Goal: Information Seeking & Learning: Learn about a topic

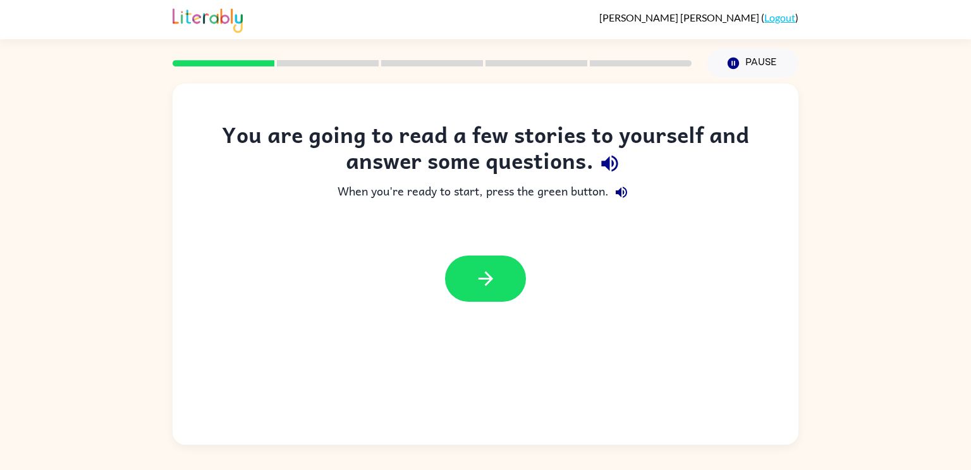
click at [479, 318] on div "You are going to read a few stories to yourself and answer some questions. When…" at bounding box center [486, 263] width 626 height 361
click at [473, 283] on button "button" at bounding box center [485, 278] width 81 height 46
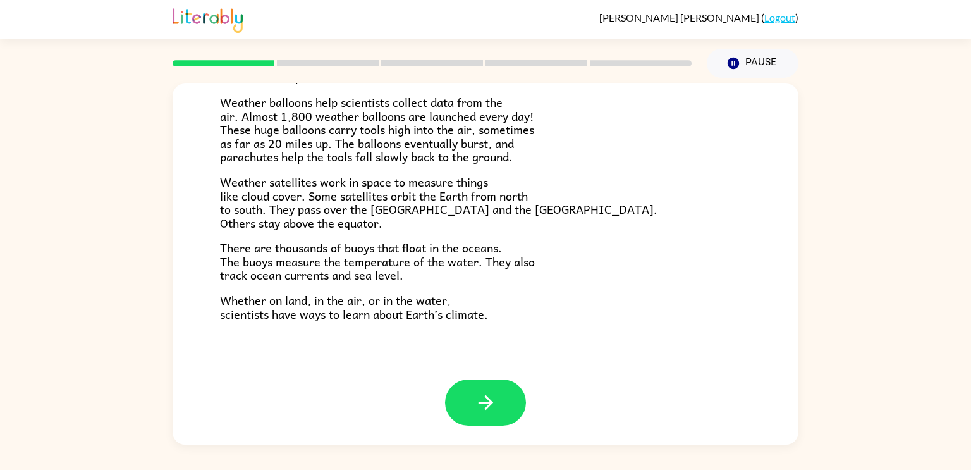
scroll to position [353, 0]
click at [485, 394] on icon "button" at bounding box center [486, 402] width 22 height 22
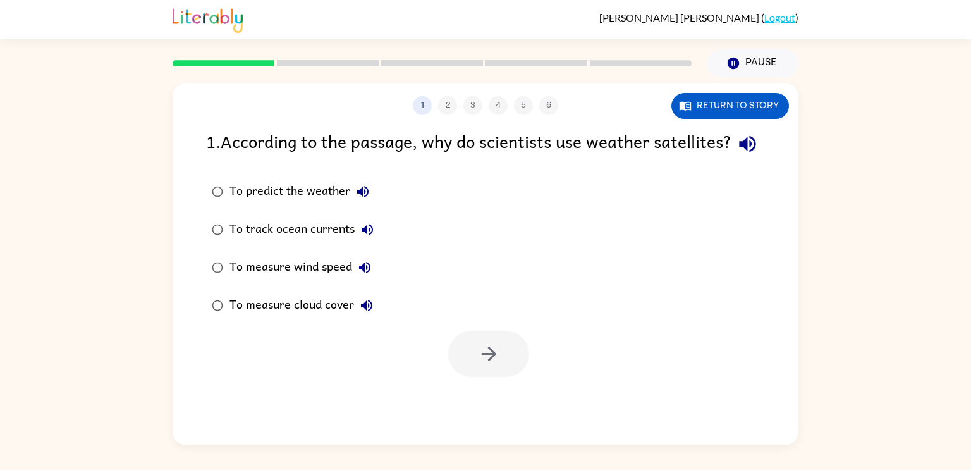
scroll to position [0, 0]
click at [758, 106] on button "Return to story" at bounding box center [730, 106] width 118 height 26
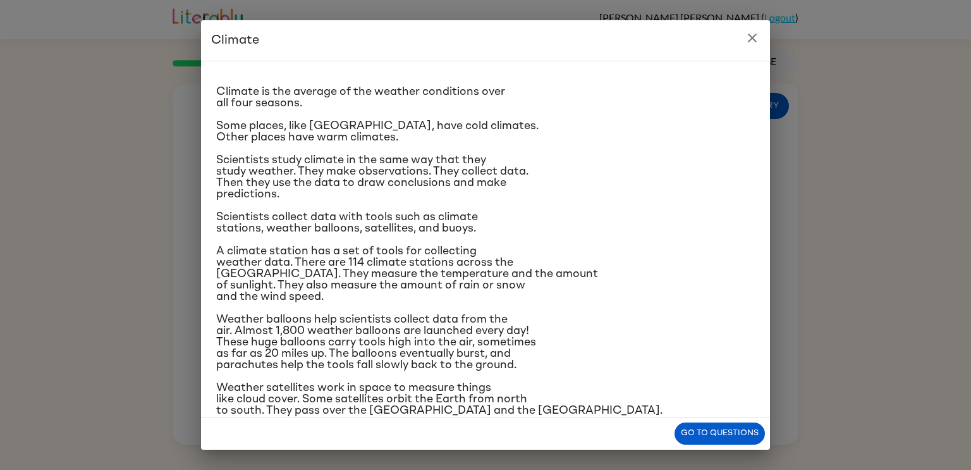
scroll to position [16, 0]
click at [751, 38] on icon "close" at bounding box center [752, 37] width 9 height 9
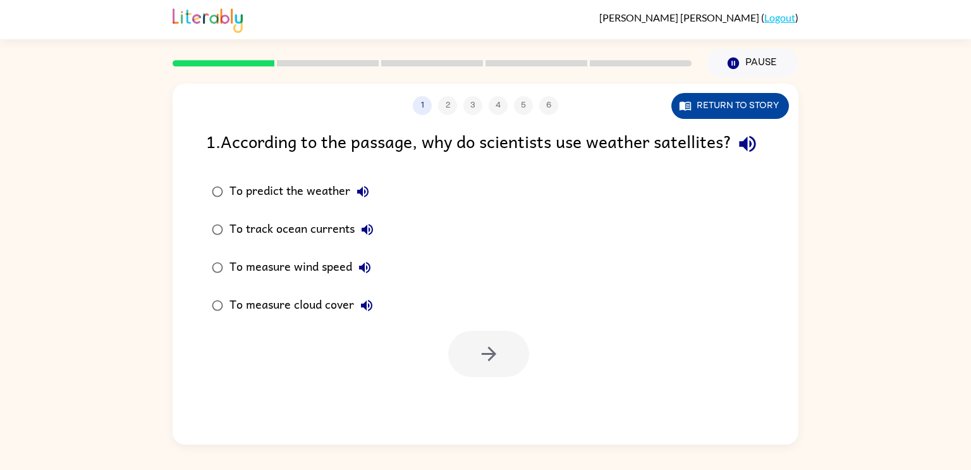
click at [765, 106] on button "Return to story" at bounding box center [730, 106] width 118 height 26
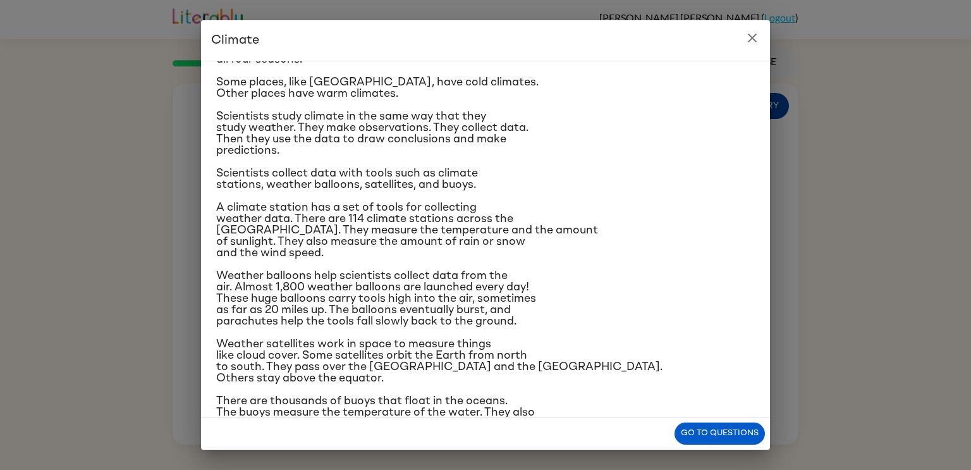
scroll to position [61, 0]
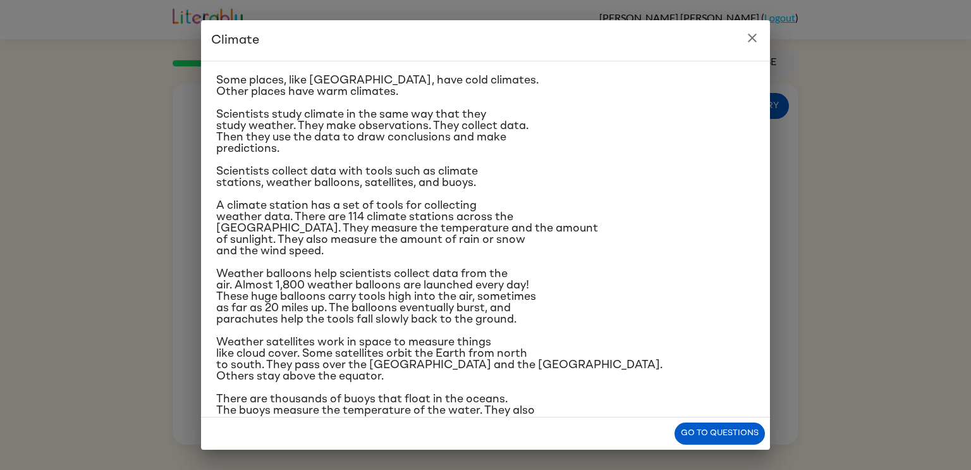
click at [700, 212] on p "A climate station has a set of tools for collecting weather data. There are 114…" at bounding box center [485, 228] width 538 height 57
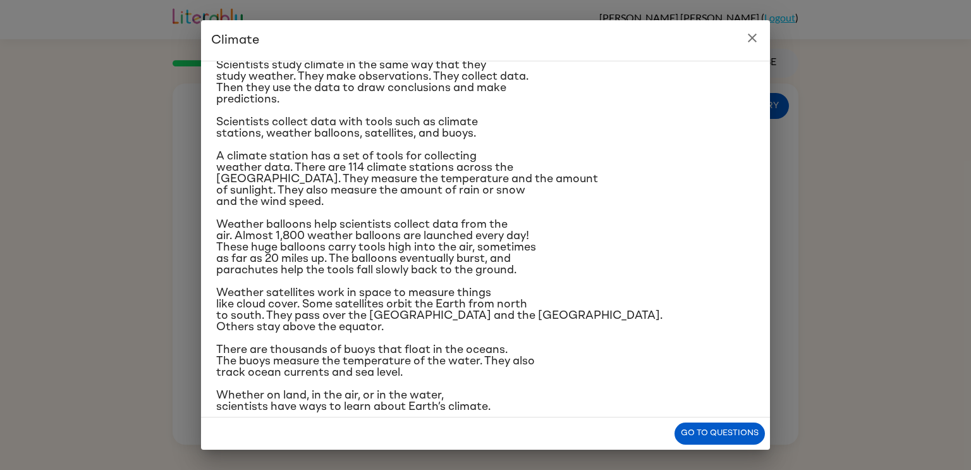
scroll to position [119, 0]
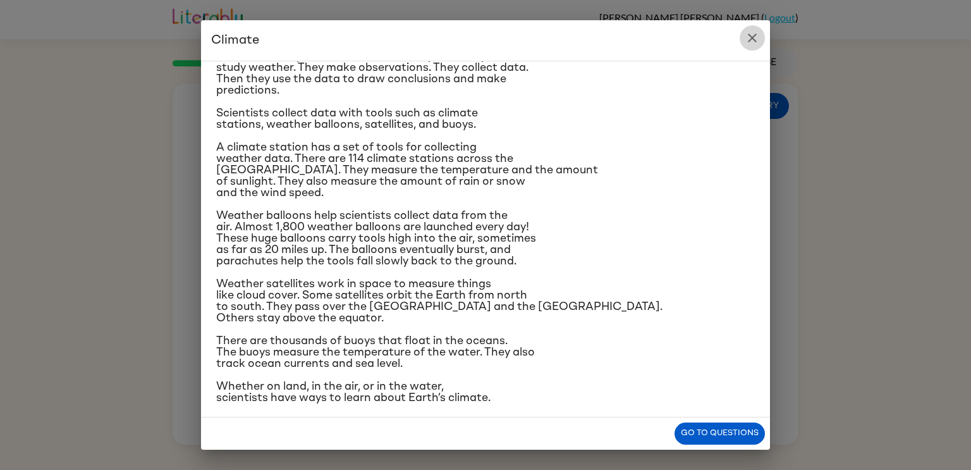
click at [760, 35] on button "close" at bounding box center [751, 37] width 25 height 25
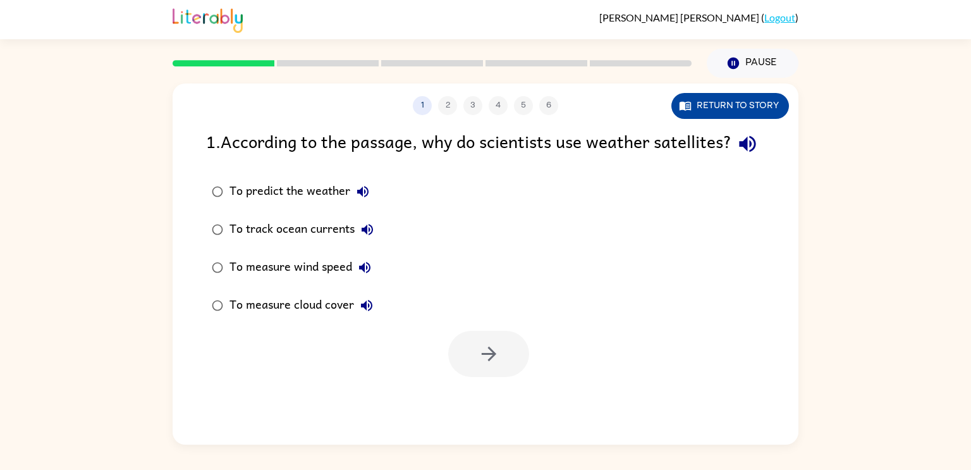
click at [768, 104] on button "Return to story" at bounding box center [730, 106] width 118 height 26
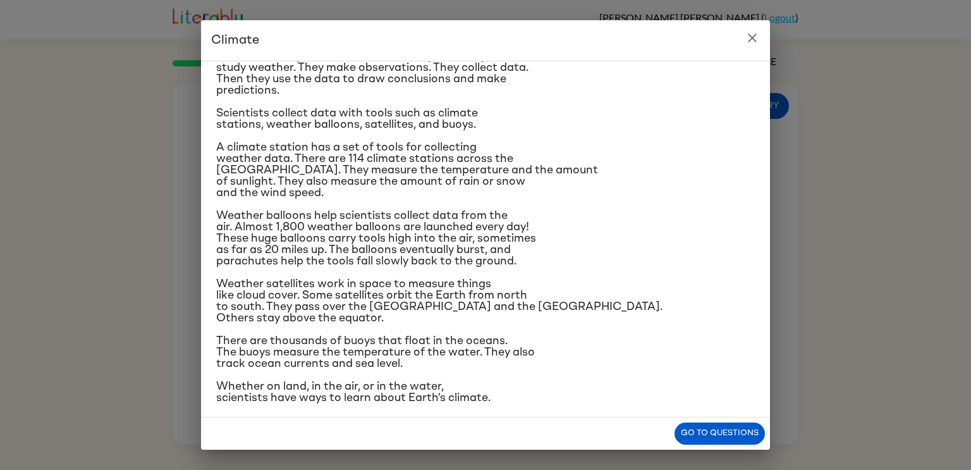
click at [761, 35] on button "close" at bounding box center [751, 37] width 25 height 25
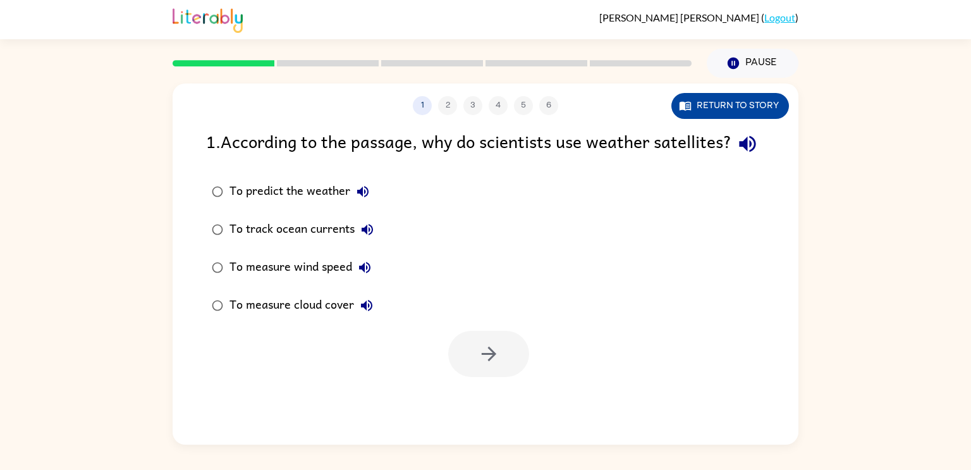
click at [756, 113] on button "Return to story" at bounding box center [730, 106] width 118 height 26
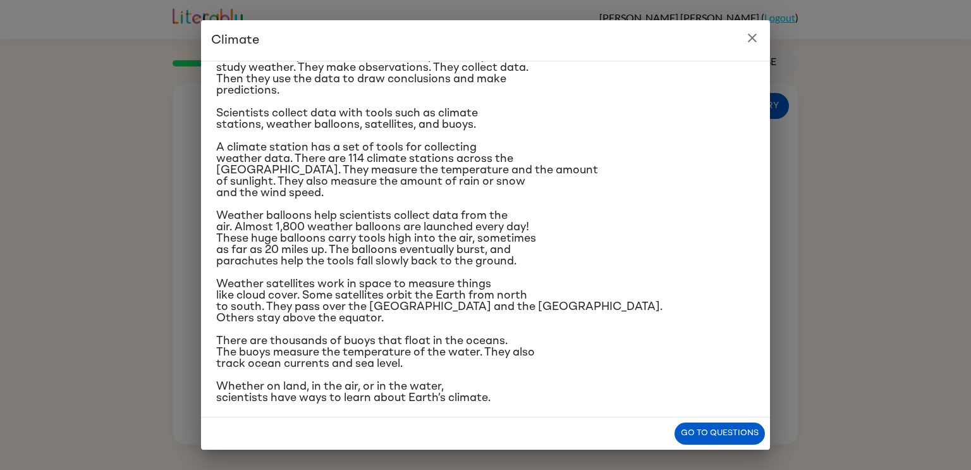
click at [747, 46] on button "close" at bounding box center [751, 37] width 25 height 25
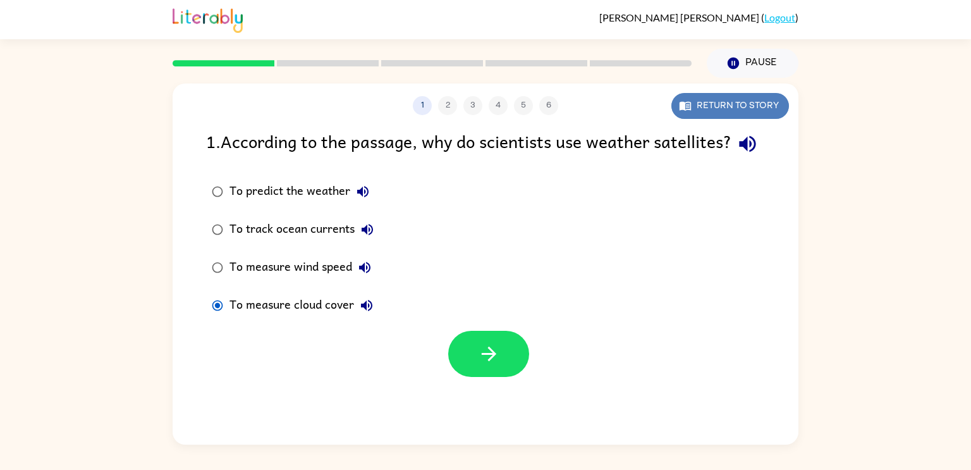
click at [737, 103] on button "Return to story" at bounding box center [730, 106] width 118 height 26
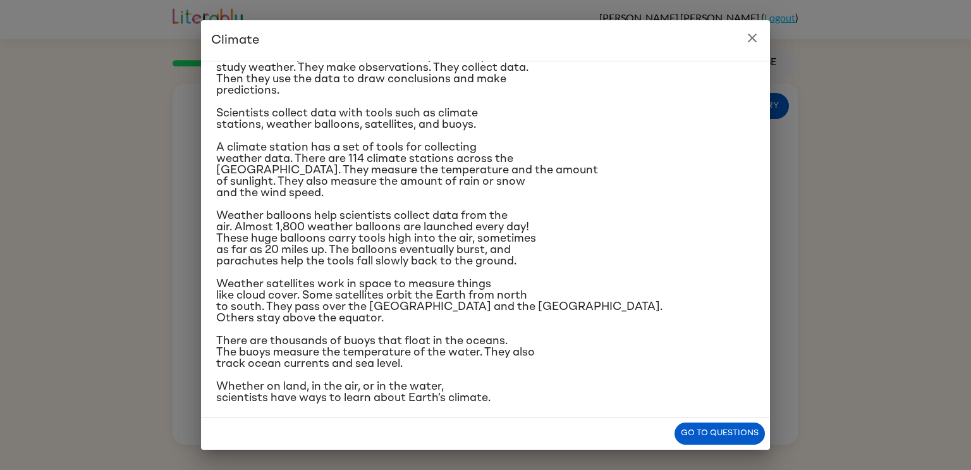
click at [751, 38] on icon "close" at bounding box center [752, 37] width 9 height 9
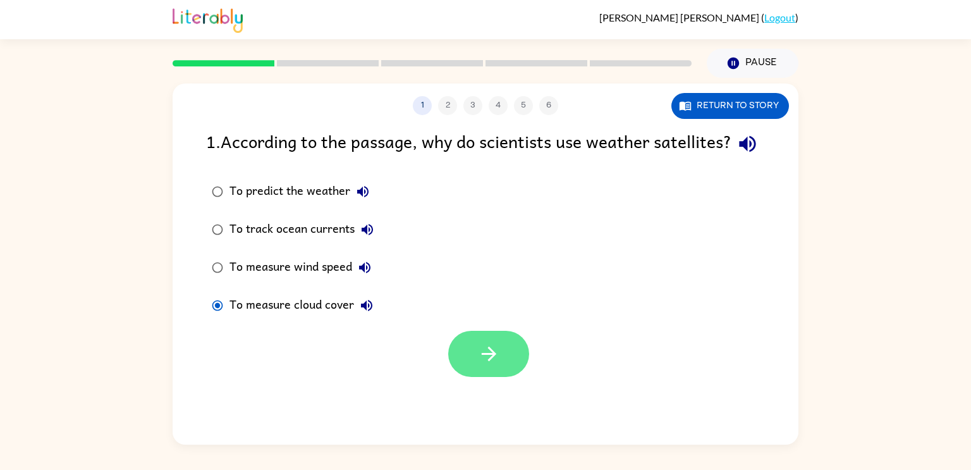
click at [475, 377] on button "button" at bounding box center [488, 354] width 81 height 46
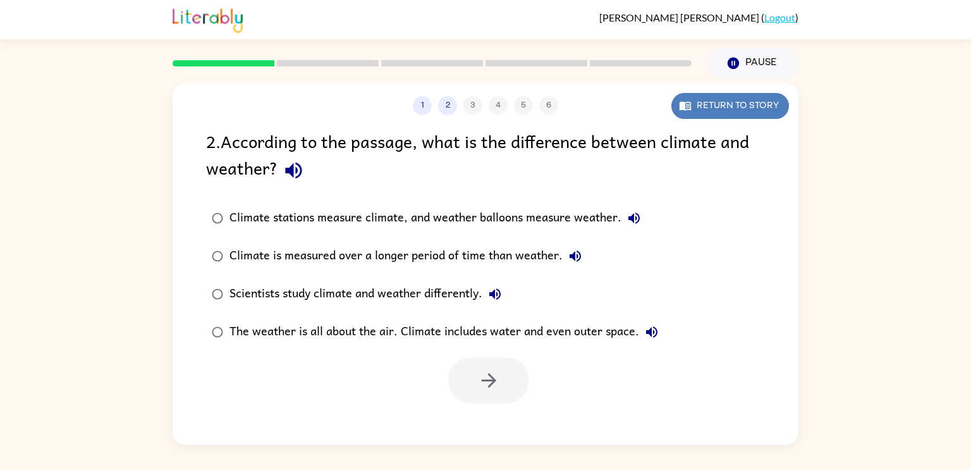
click at [717, 106] on button "Return to story" at bounding box center [730, 106] width 118 height 26
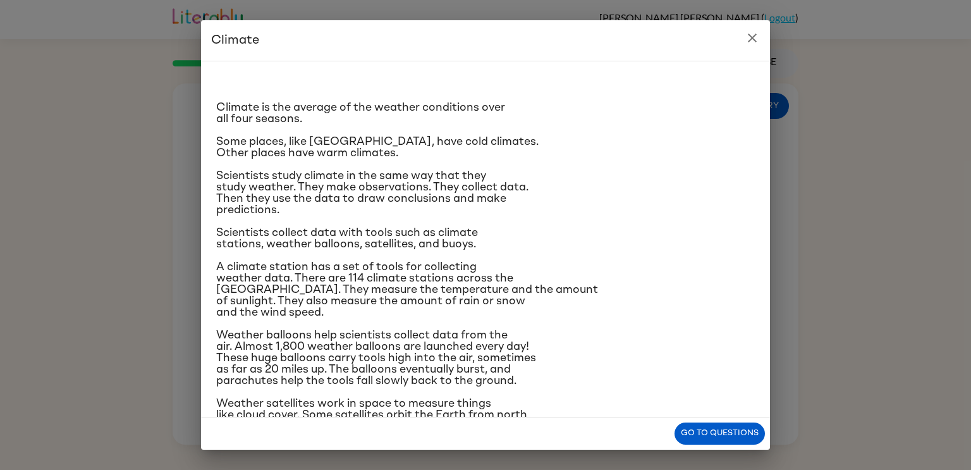
click at [758, 25] on h2 "Climate" at bounding box center [485, 40] width 569 height 40
click at [753, 38] on icon "close" at bounding box center [752, 37] width 9 height 9
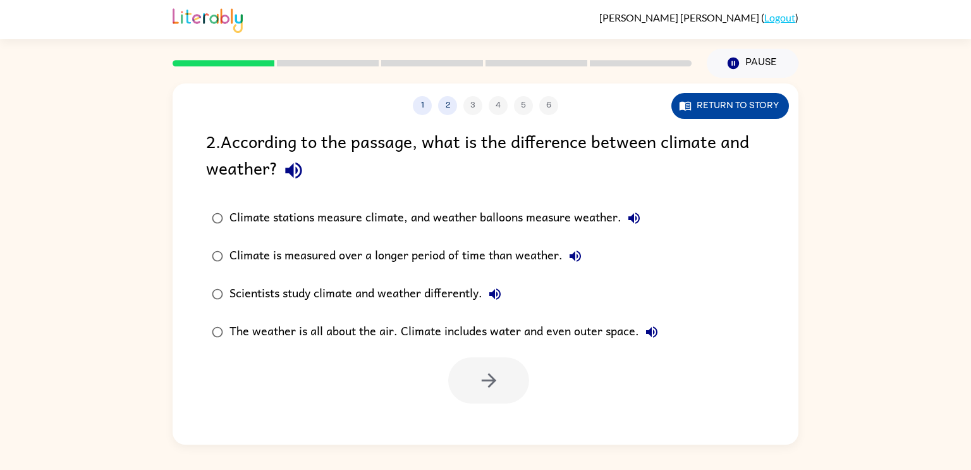
click at [753, 118] on button "Return to story" at bounding box center [730, 106] width 118 height 26
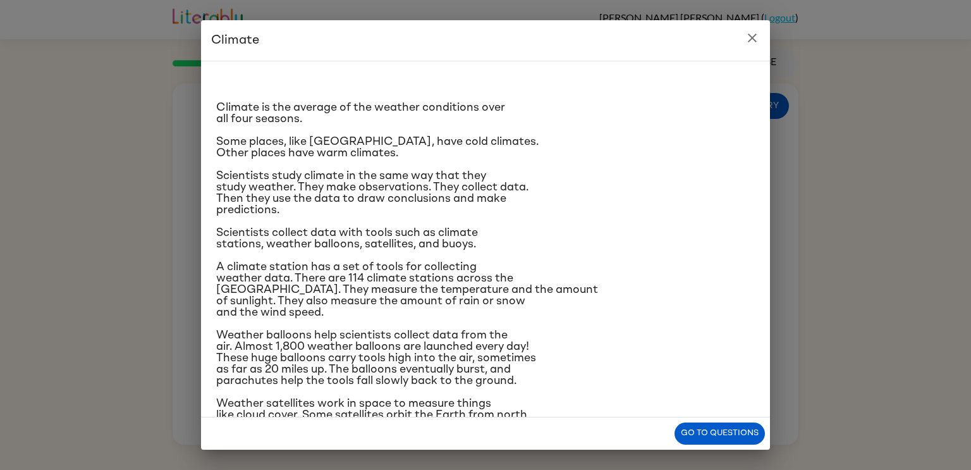
click at [748, 36] on icon "close" at bounding box center [751, 37] width 15 height 15
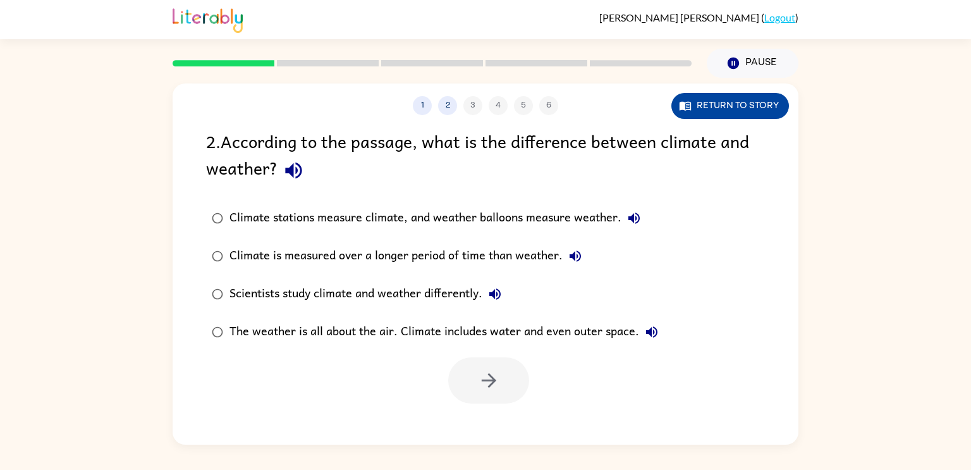
click at [753, 106] on button "Return to story" at bounding box center [730, 106] width 118 height 26
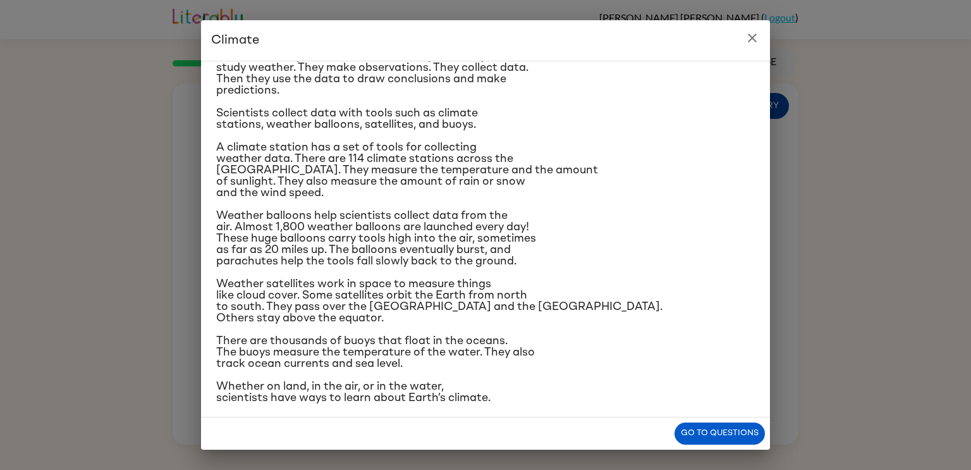
scroll to position [0, 0]
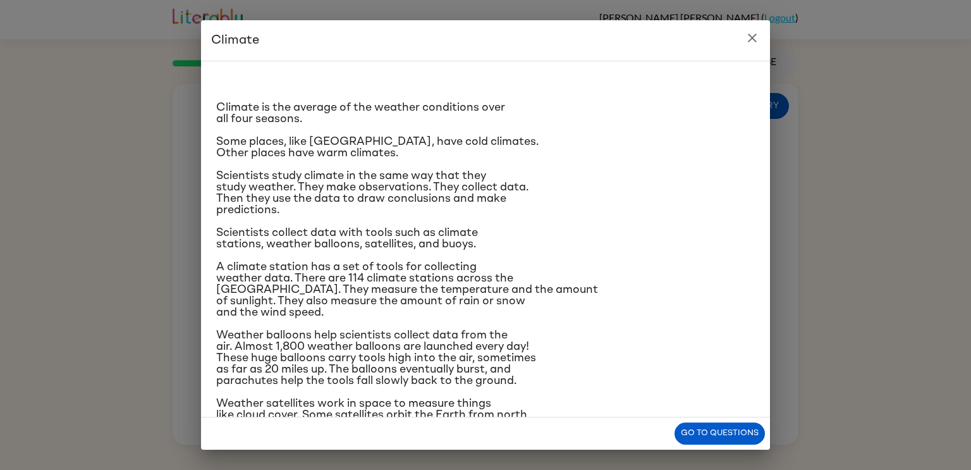
click at [751, 37] on icon "close" at bounding box center [752, 37] width 9 height 9
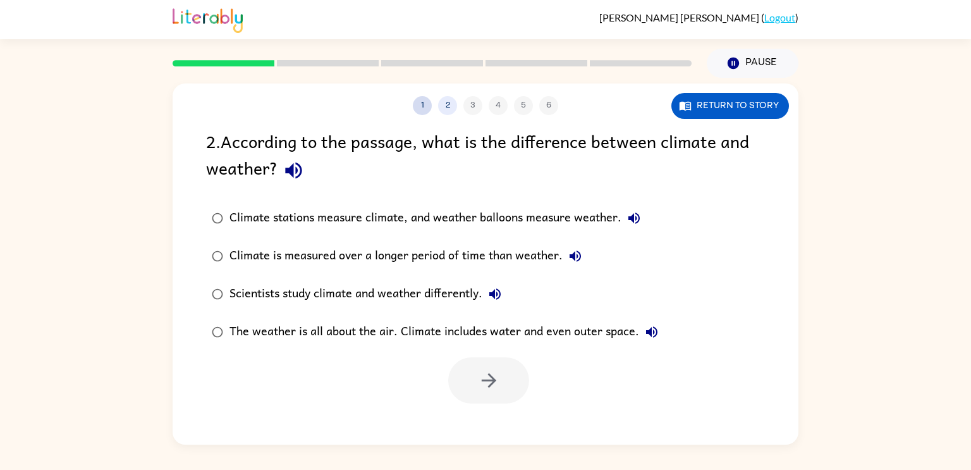
click at [422, 106] on button "1" at bounding box center [422, 105] width 19 height 19
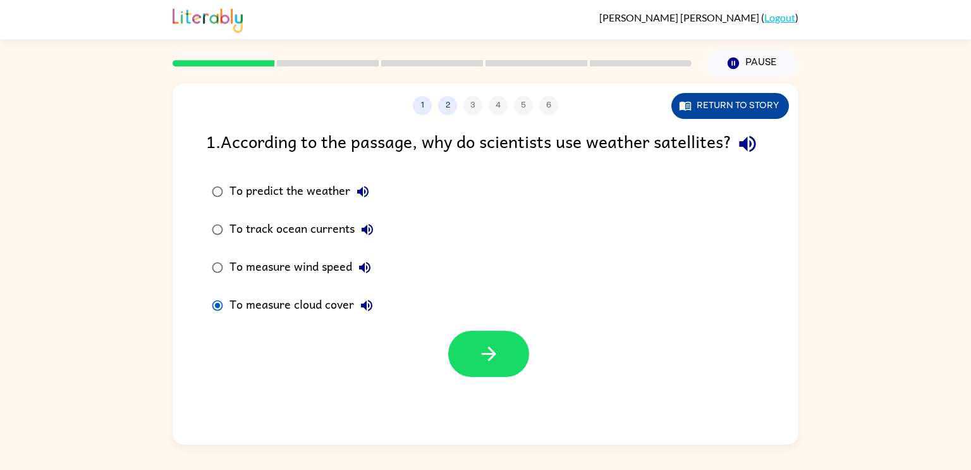
click at [772, 116] on button "Return to story" at bounding box center [730, 106] width 118 height 26
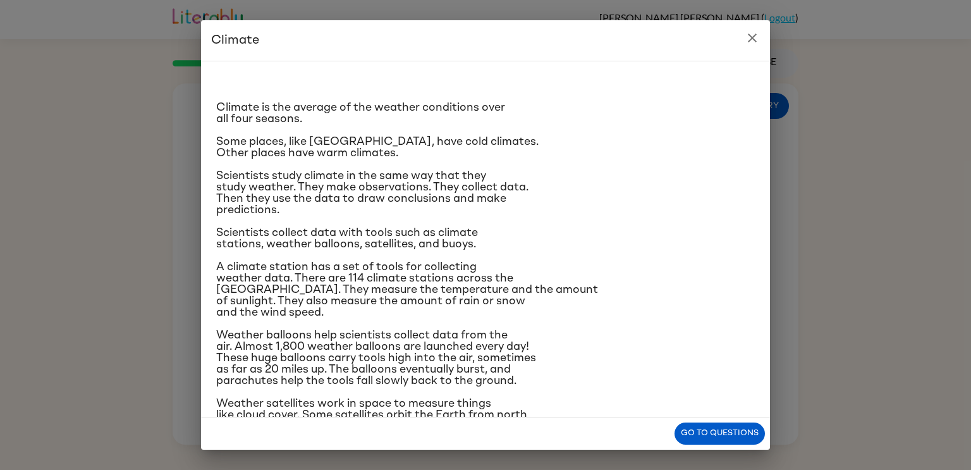
click at [753, 47] on button "close" at bounding box center [751, 37] width 25 height 25
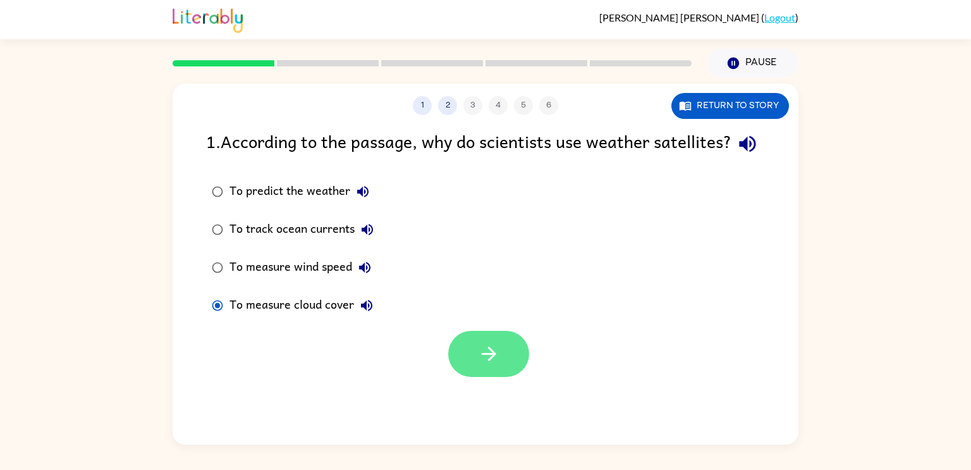
click at [515, 377] on button "button" at bounding box center [488, 354] width 81 height 46
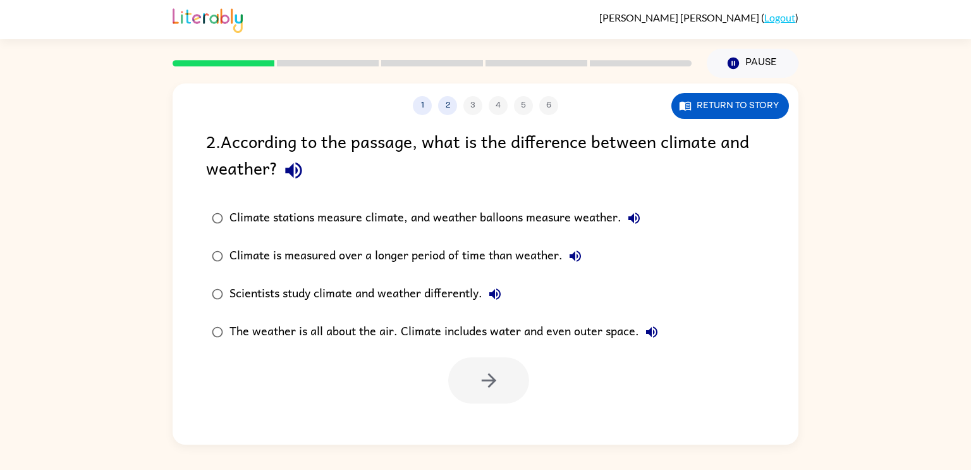
click at [970, 14] on div "[PERSON_NAME] ( Logout )" at bounding box center [485, 19] width 971 height 39
click at [753, 94] on button "Return to story" at bounding box center [730, 106] width 118 height 26
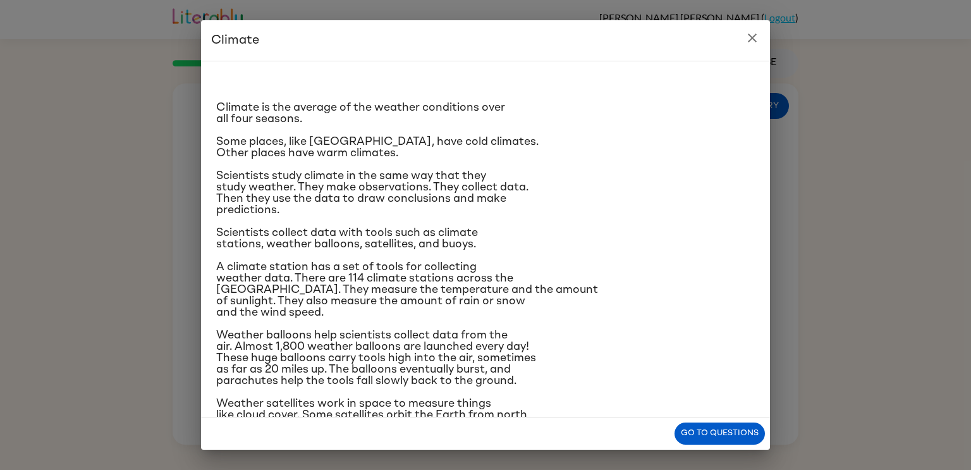
click at [753, 38] on icon "close" at bounding box center [752, 37] width 9 height 9
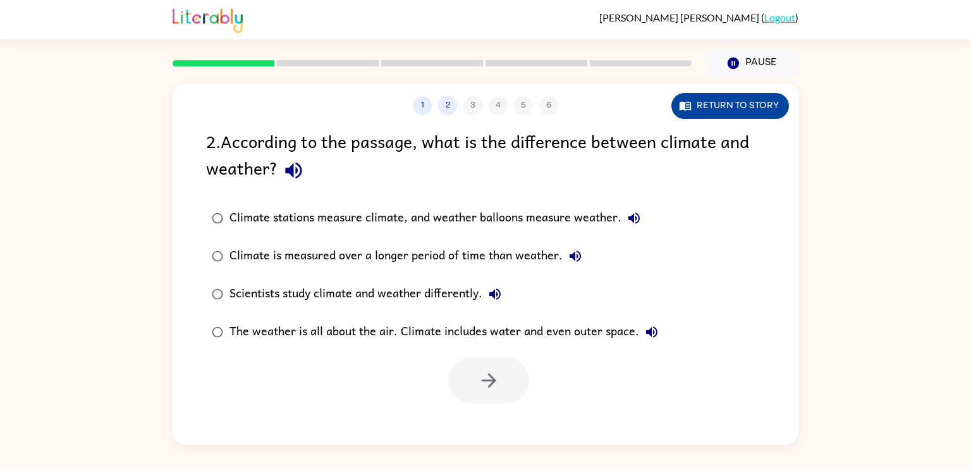
click at [752, 104] on button "Return to story" at bounding box center [730, 106] width 118 height 26
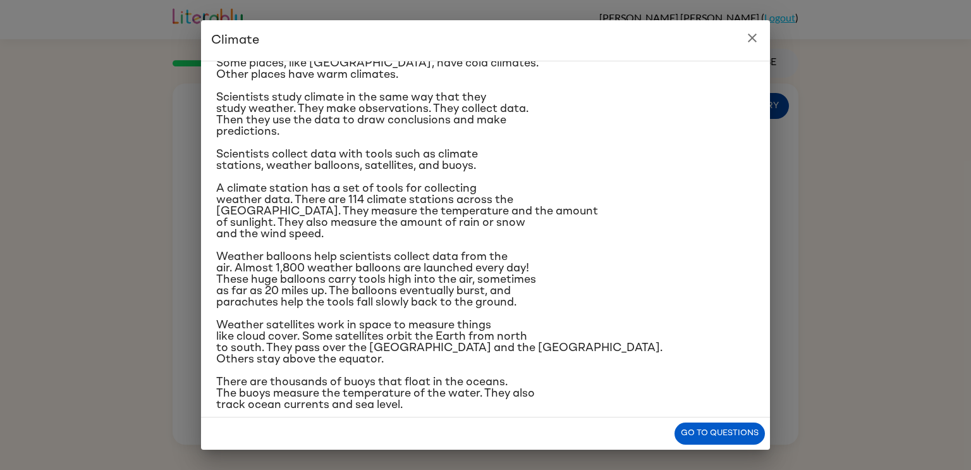
scroll to position [80, 0]
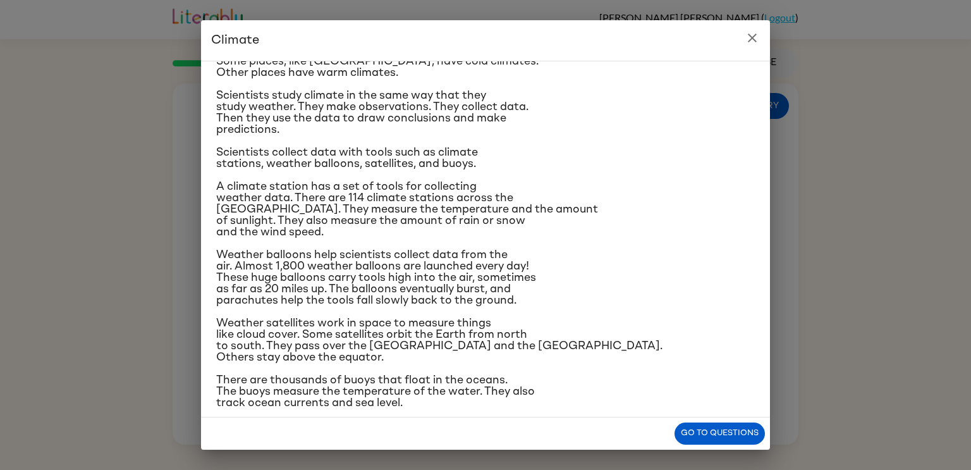
click at [741, 43] on button "close" at bounding box center [751, 37] width 25 height 25
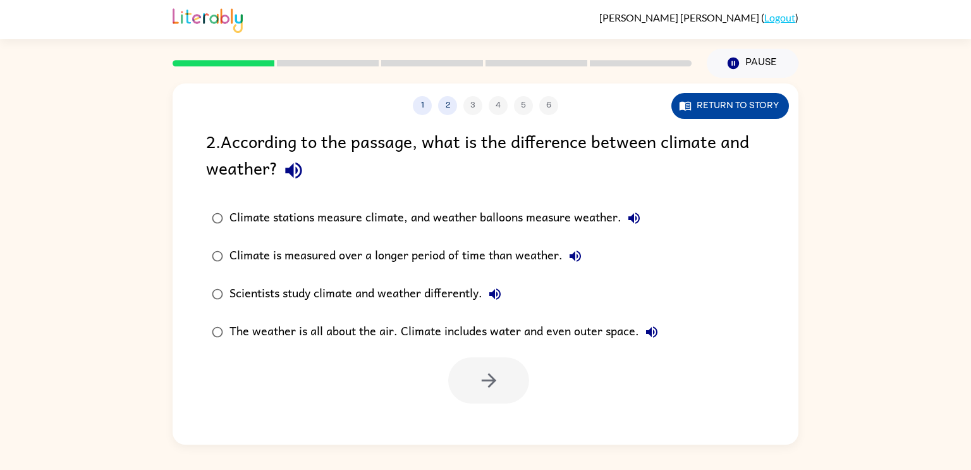
click at [755, 96] on button "Return to story" at bounding box center [730, 106] width 118 height 26
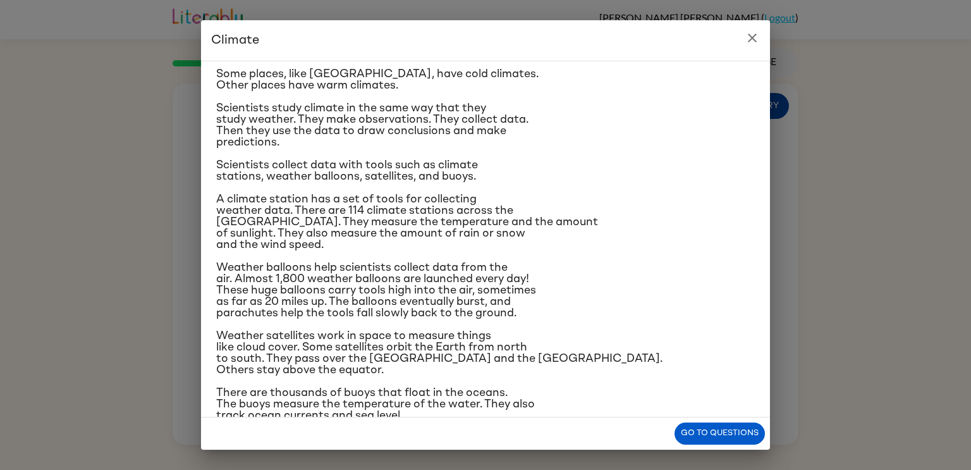
scroll to position [68, 0]
click at [748, 38] on icon "close" at bounding box center [751, 37] width 15 height 15
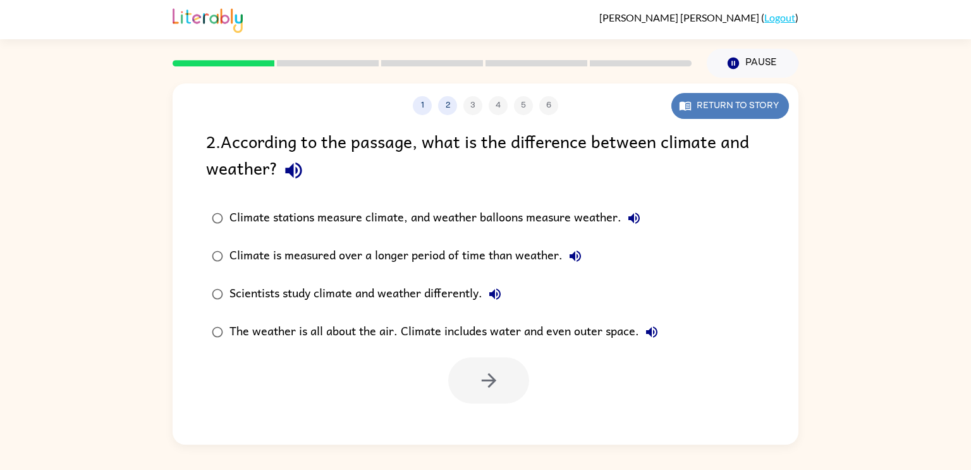
click at [758, 97] on button "Return to story" at bounding box center [730, 106] width 118 height 26
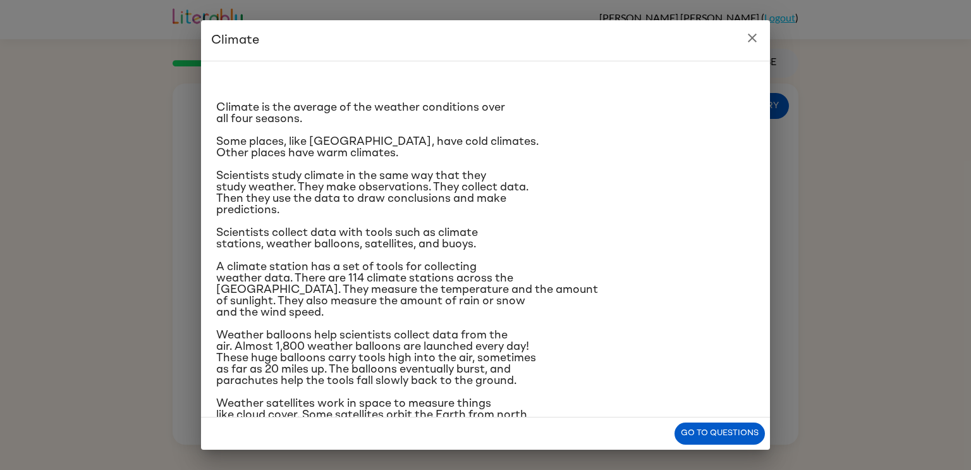
click at [750, 48] on button "close" at bounding box center [751, 37] width 25 height 25
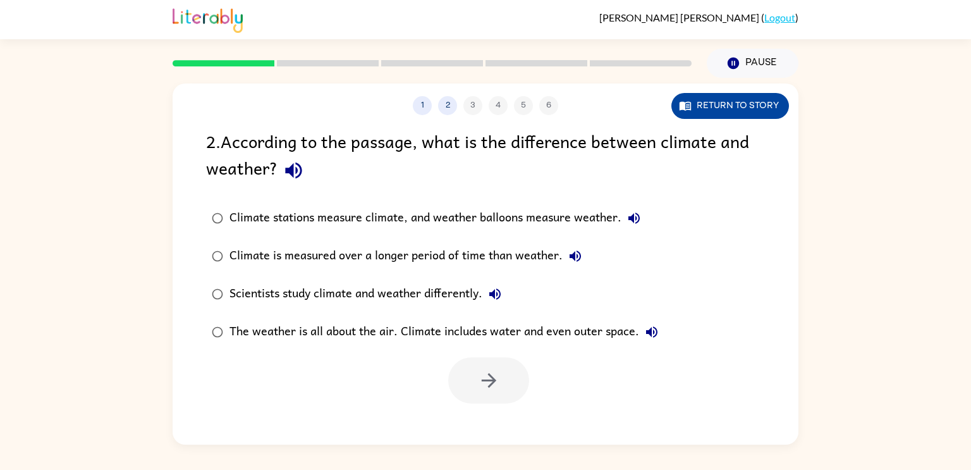
click at [755, 105] on button "Return to story" at bounding box center [730, 106] width 118 height 26
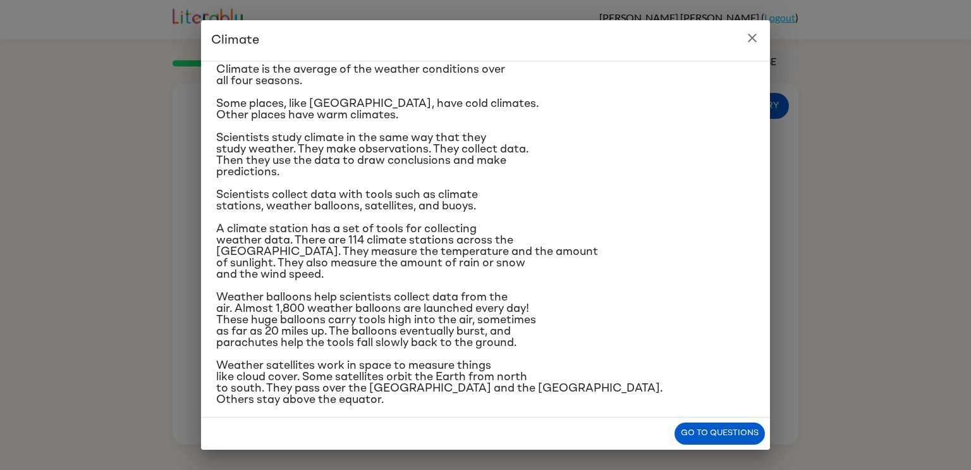
scroll to position [42, 0]
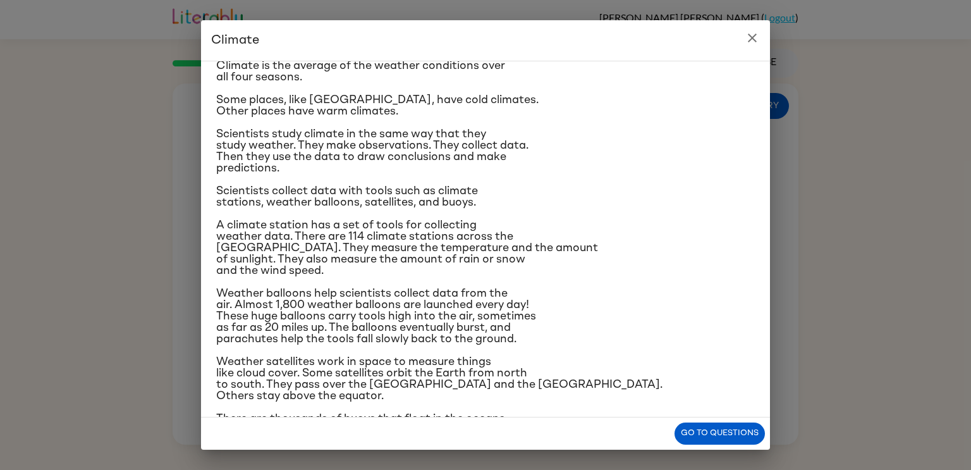
click at [756, 38] on icon "close" at bounding box center [751, 37] width 15 height 15
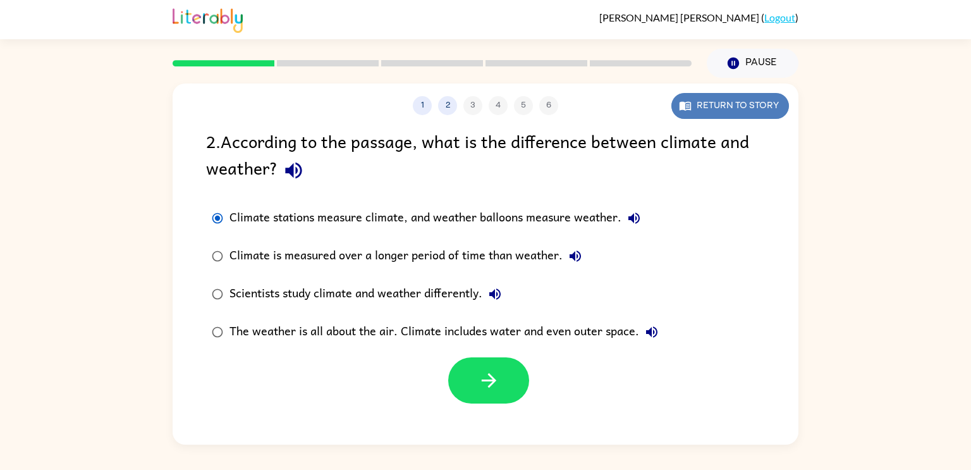
click at [694, 104] on button "Return to story" at bounding box center [730, 106] width 118 height 26
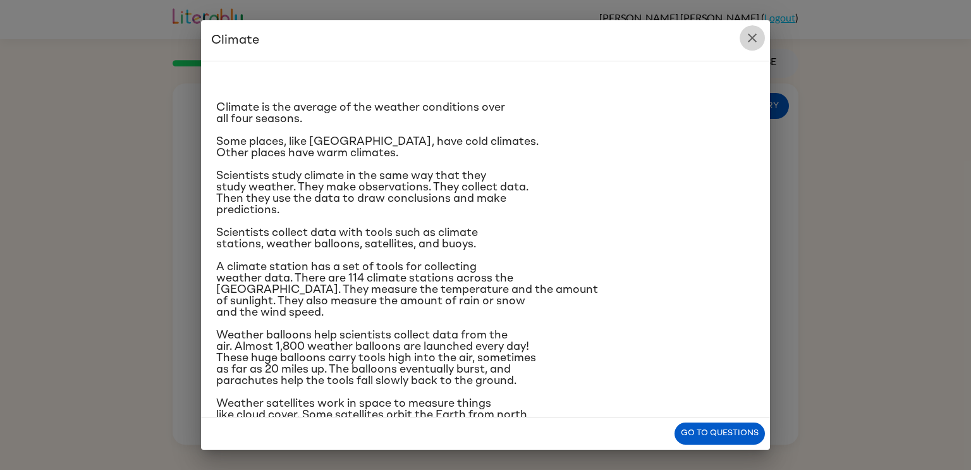
click at [744, 40] on icon "close" at bounding box center [751, 37] width 15 height 15
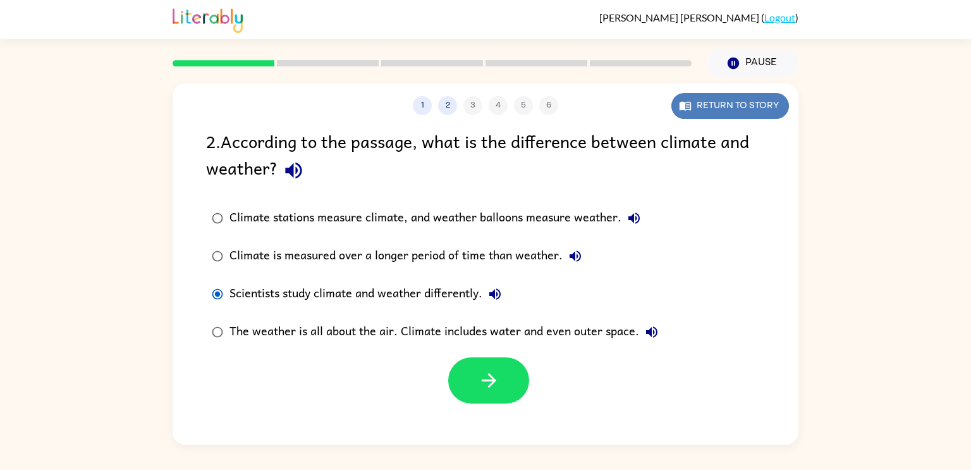
click at [740, 111] on button "Return to story" at bounding box center [730, 106] width 118 height 26
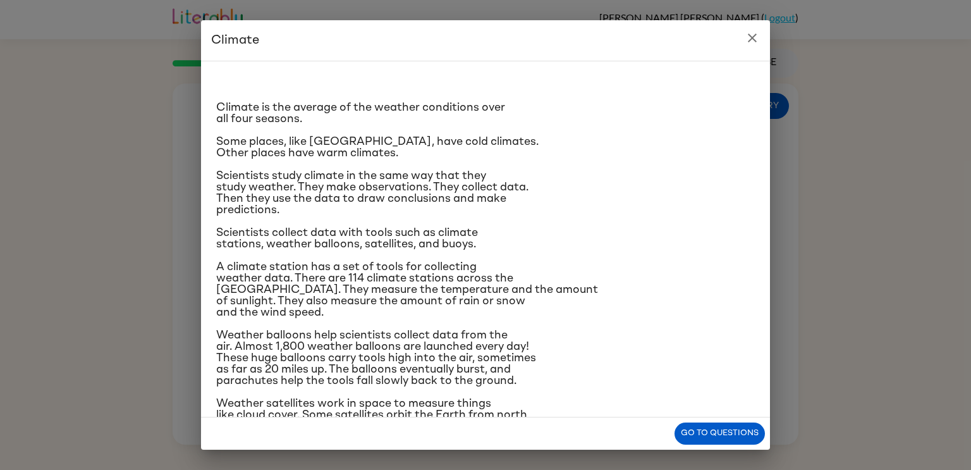
click at [748, 39] on icon "close" at bounding box center [751, 37] width 15 height 15
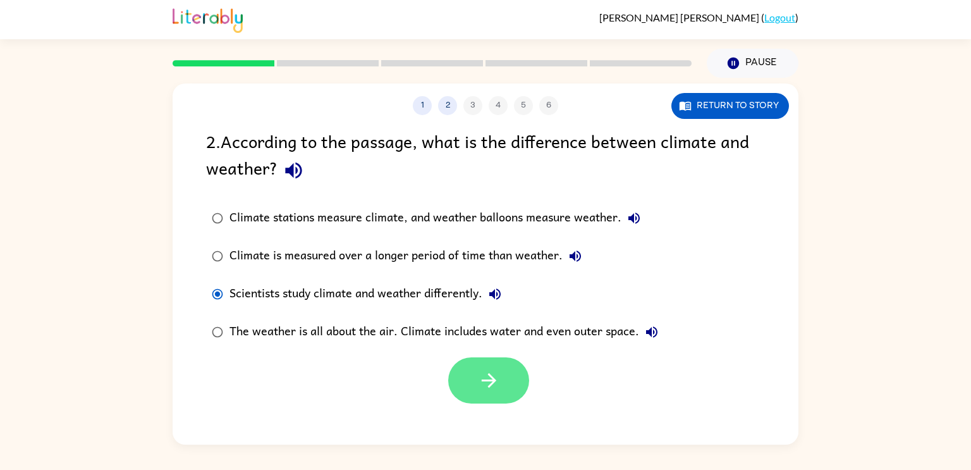
click at [478, 371] on icon "button" at bounding box center [489, 380] width 22 height 22
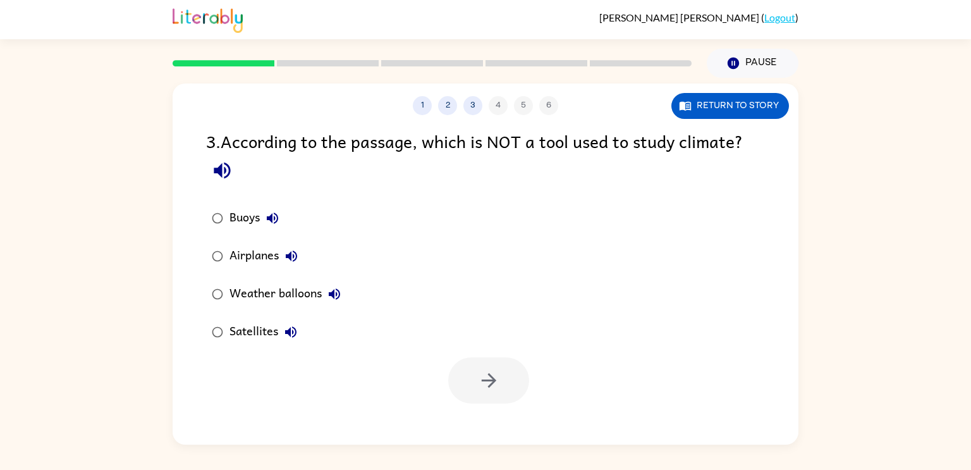
click at [281, 260] on button "Airplanes" at bounding box center [291, 255] width 25 height 25
click at [487, 371] on icon "button" at bounding box center [489, 380] width 22 height 22
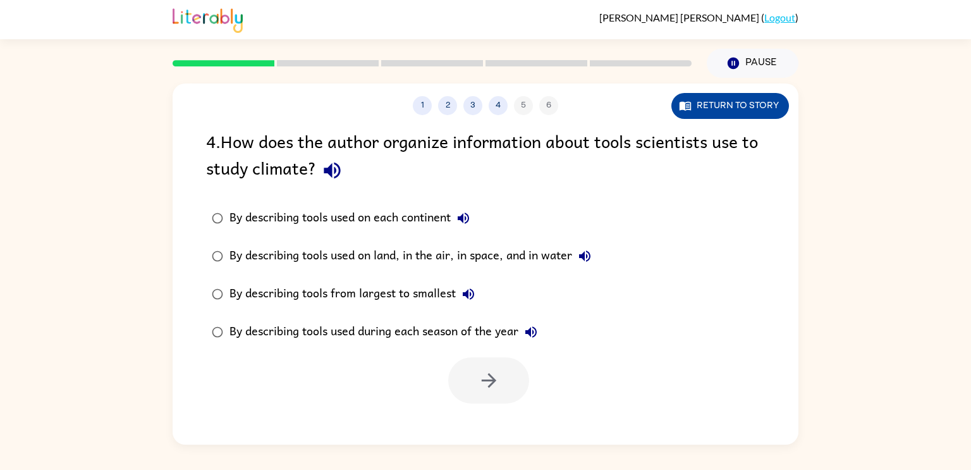
click at [731, 109] on button "Return to story" at bounding box center [730, 106] width 118 height 26
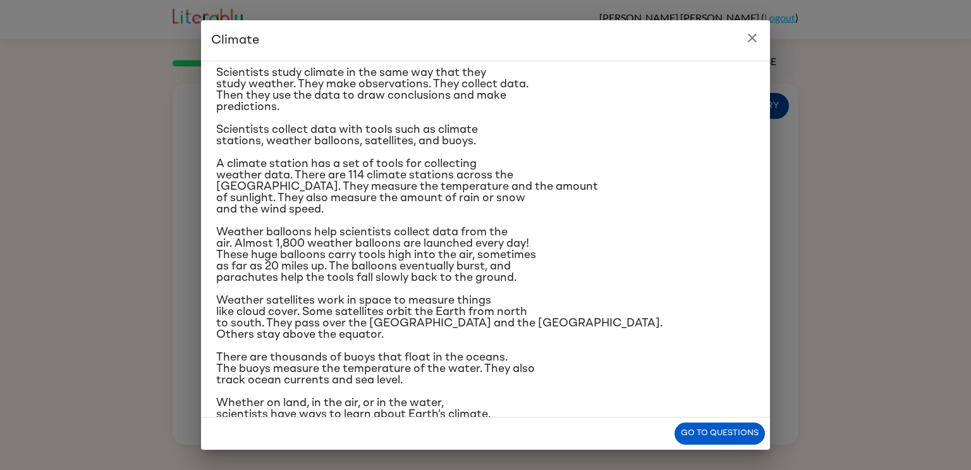
scroll to position [106, 0]
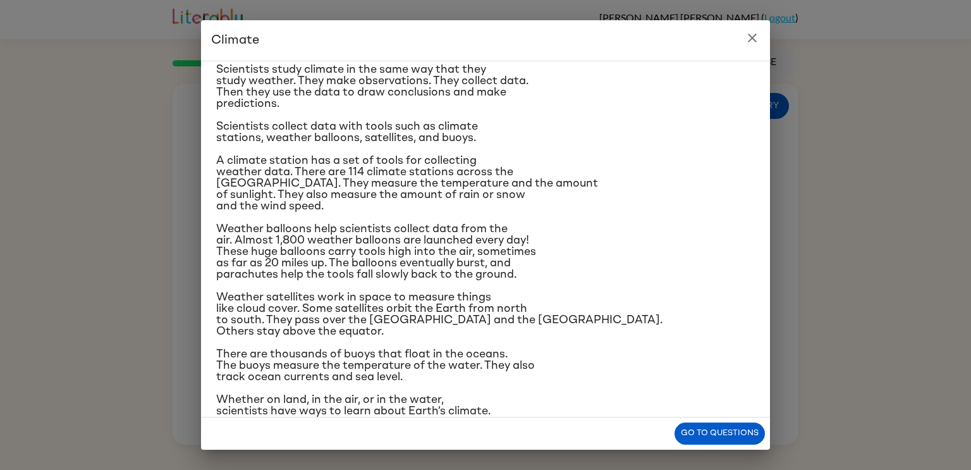
click at [742, 35] on button "close" at bounding box center [751, 37] width 25 height 25
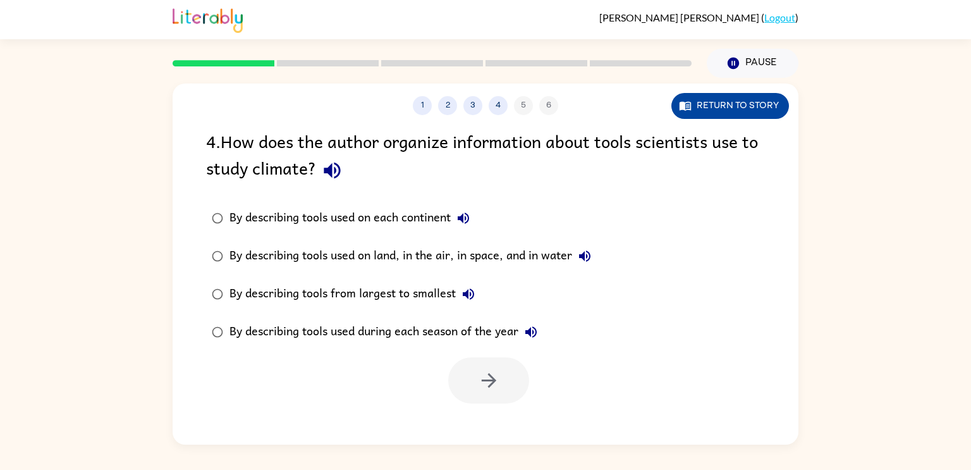
click at [767, 107] on button "Return to story" at bounding box center [730, 106] width 118 height 26
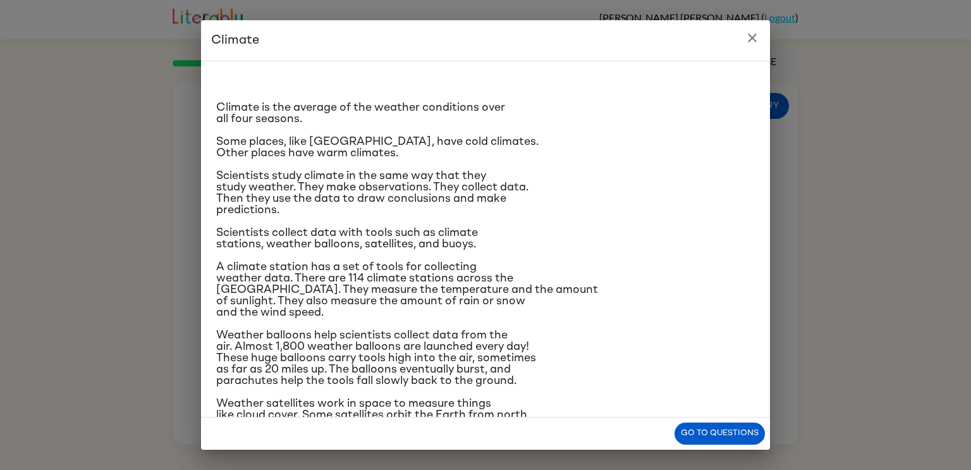
click at [761, 40] on button "close" at bounding box center [751, 37] width 25 height 25
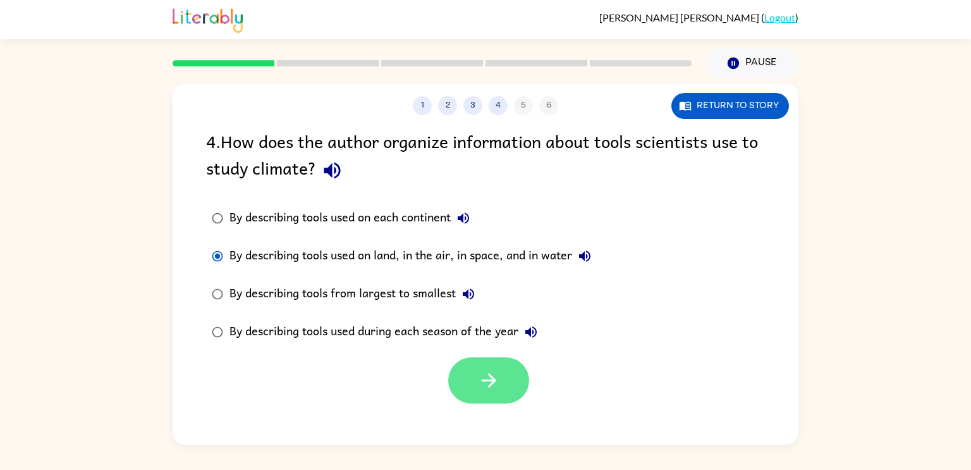
click at [490, 374] on icon "button" at bounding box center [489, 380] width 22 height 22
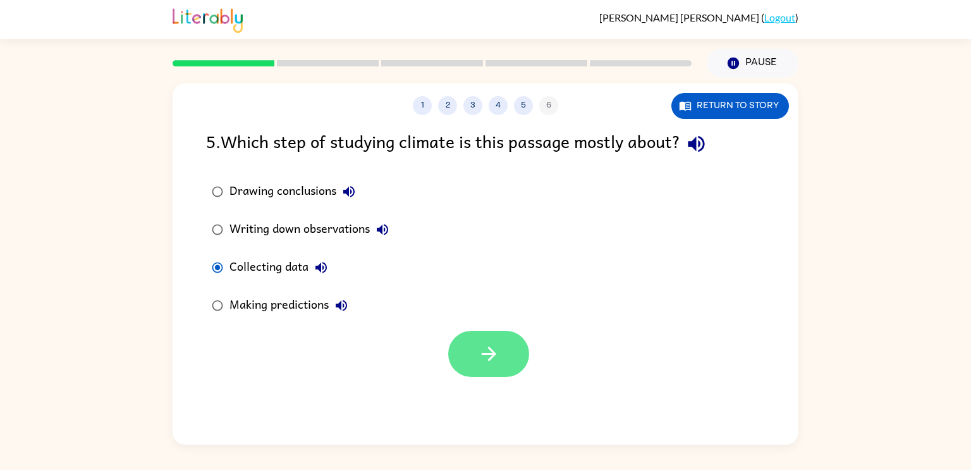
click at [481, 365] on button "button" at bounding box center [488, 354] width 81 height 46
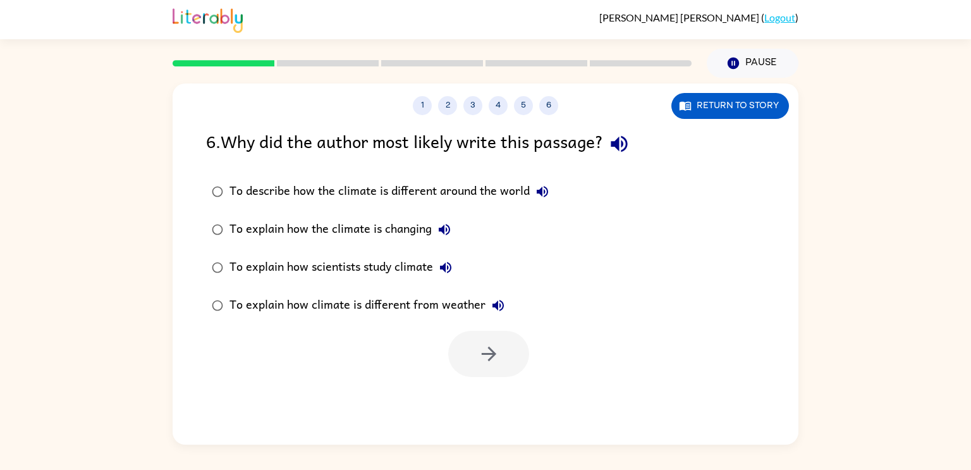
click at [200, 190] on label "To describe how the climate is different around the world" at bounding box center [380, 192] width 362 height 38
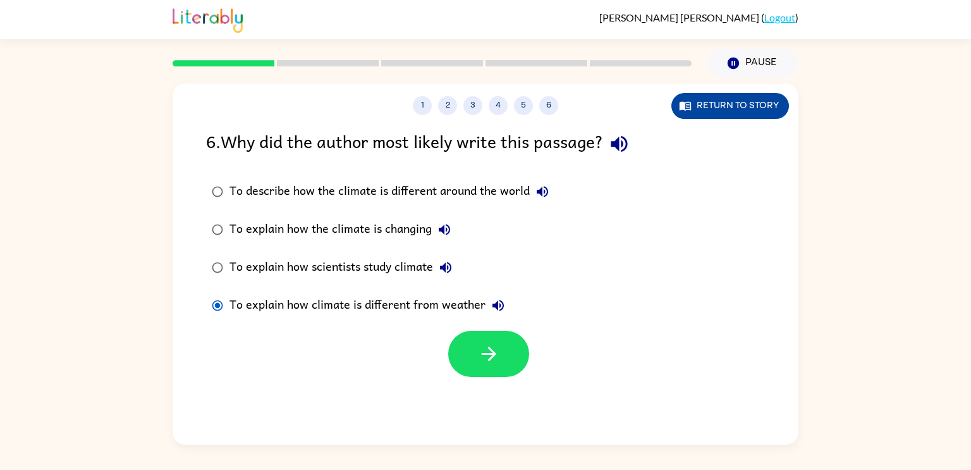
click at [726, 111] on button "Return to story" at bounding box center [730, 106] width 118 height 26
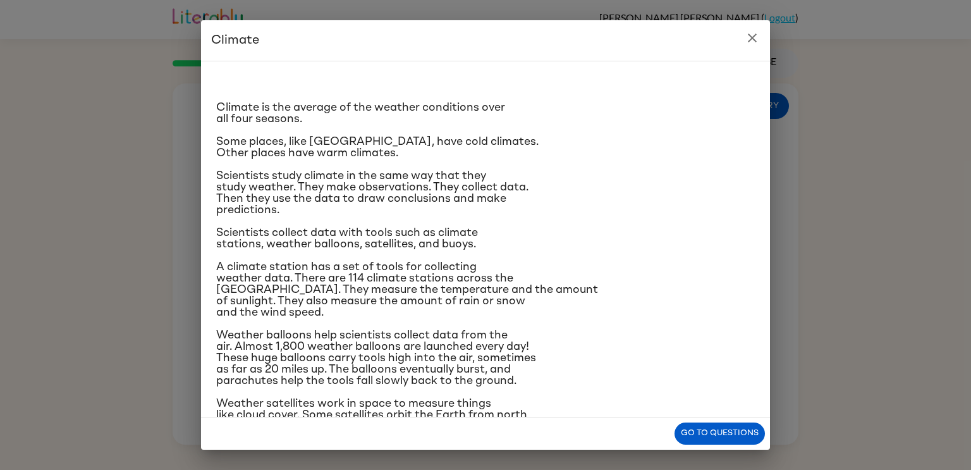
click at [751, 38] on icon "close" at bounding box center [752, 37] width 9 height 9
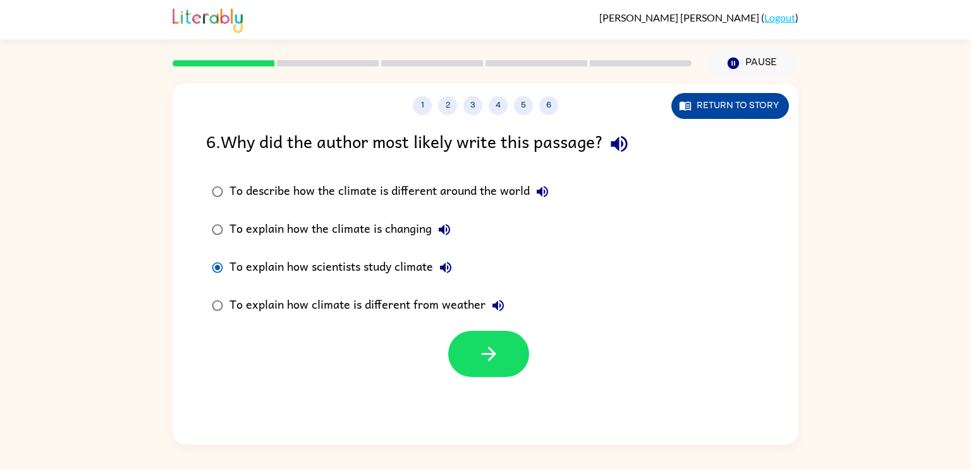
click at [725, 106] on button "Return to story" at bounding box center [730, 106] width 118 height 26
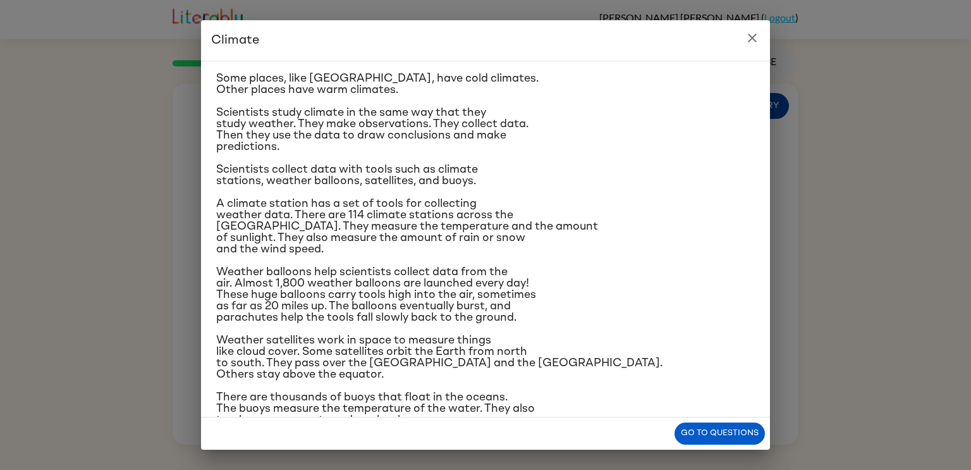
scroll to position [65, 0]
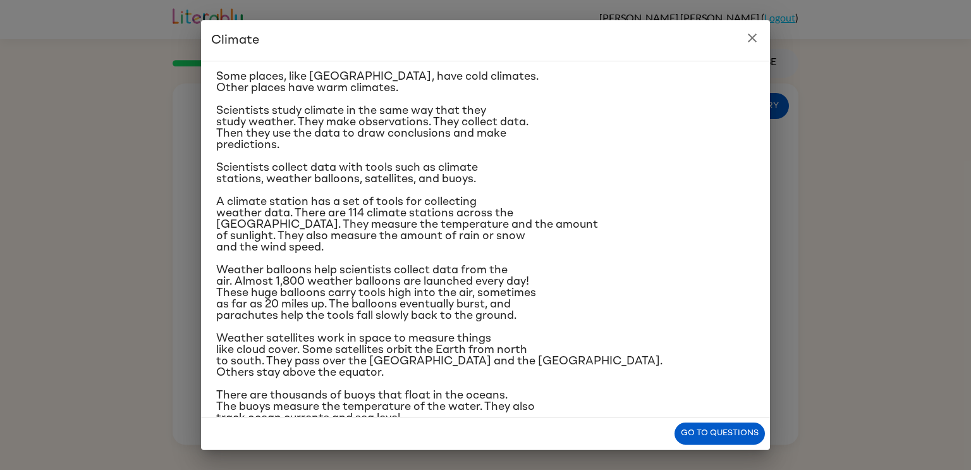
click at [744, 40] on icon "close" at bounding box center [751, 37] width 15 height 15
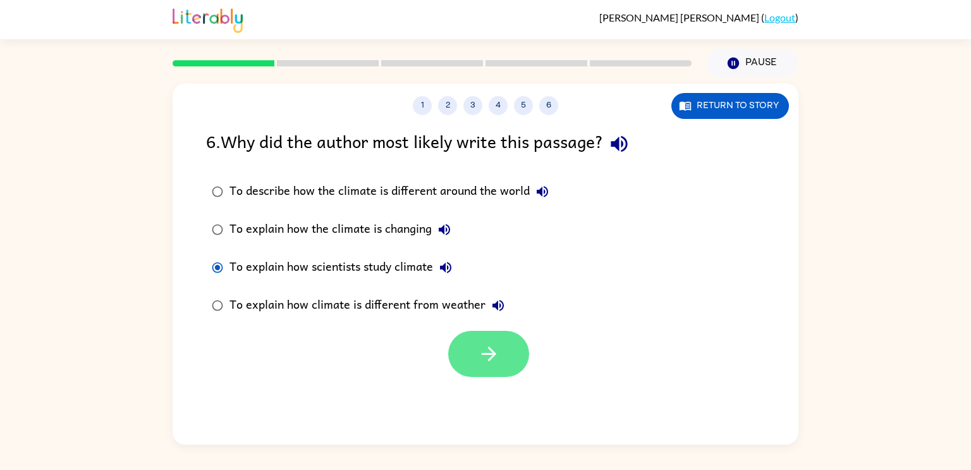
click at [507, 353] on button "button" at bounding box center [488, 354] width 81 height 46
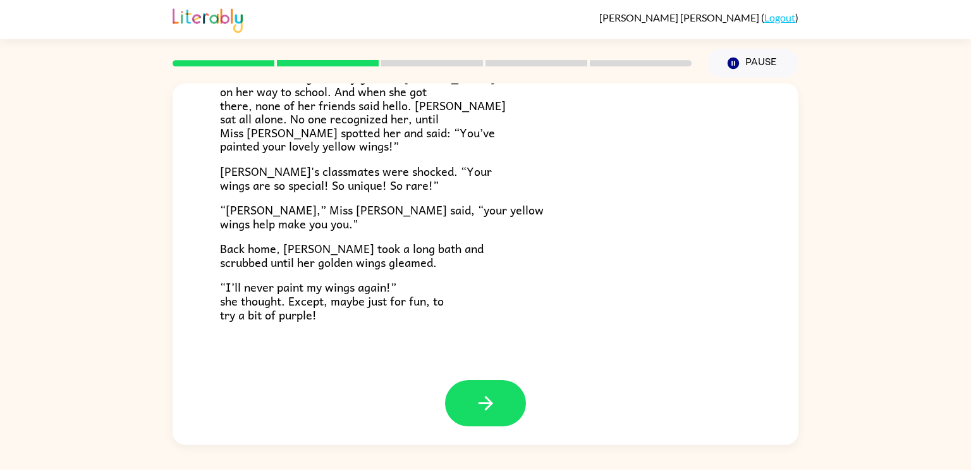
scroll to position [353, 0]
click at [466, 404] on button "button" at bounding box center [485, 402] width 81 height 46
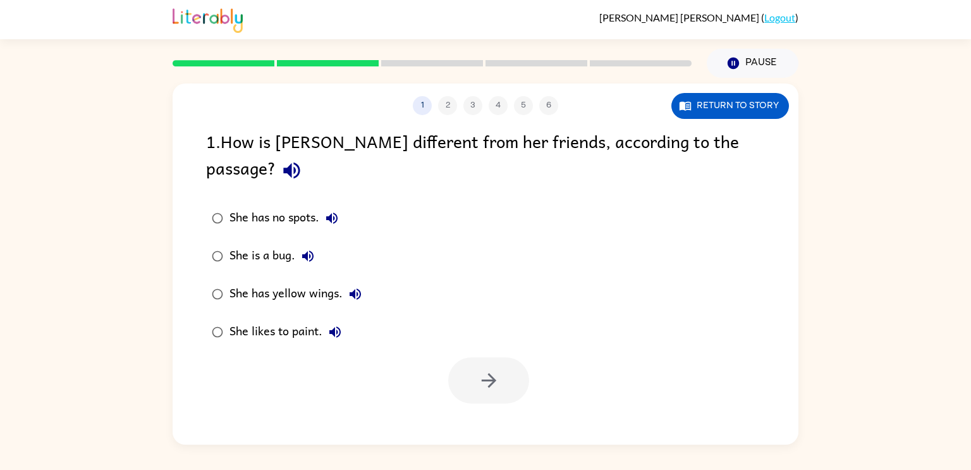
scroll to position [0, 0]
click at [492, 373] on icon "button" at bounding box center [488, 380] width 15 height 15
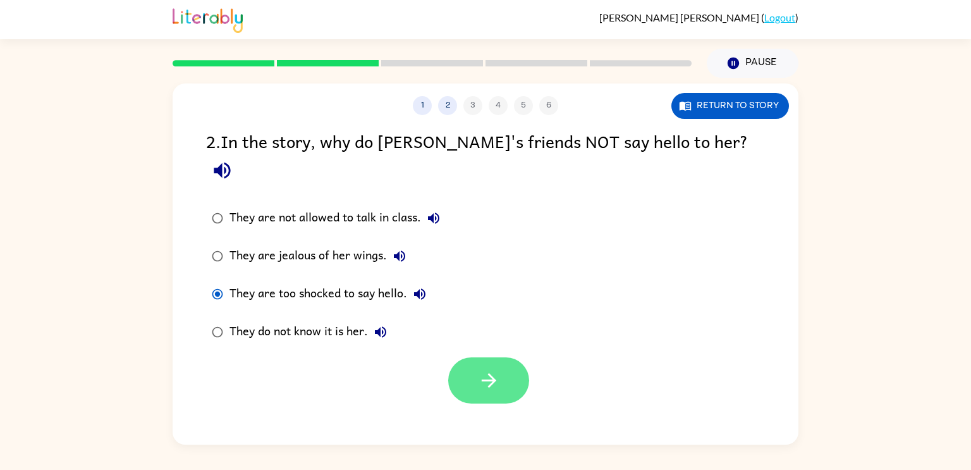
click at [492, 369] on icon "button" at bounding box center [489, 380] width 22 height 22
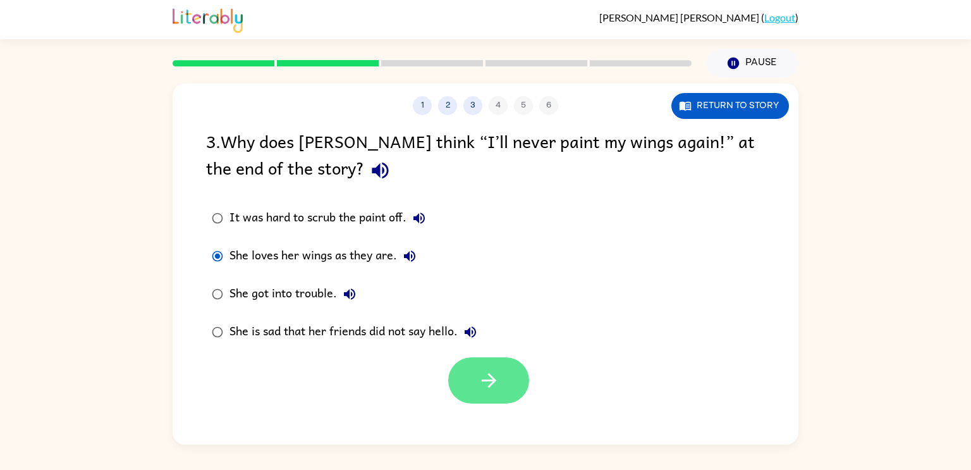
click at [489, 389] on icon "button" at bounding box center [489, 380] width 22 height 22
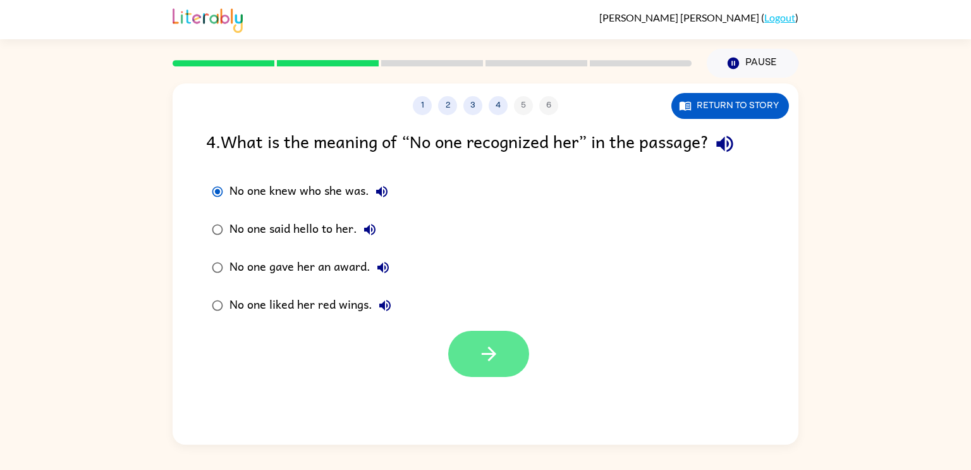
click at [503, 368] on button "button" at bounding box center [488, 354] width 81 height 46
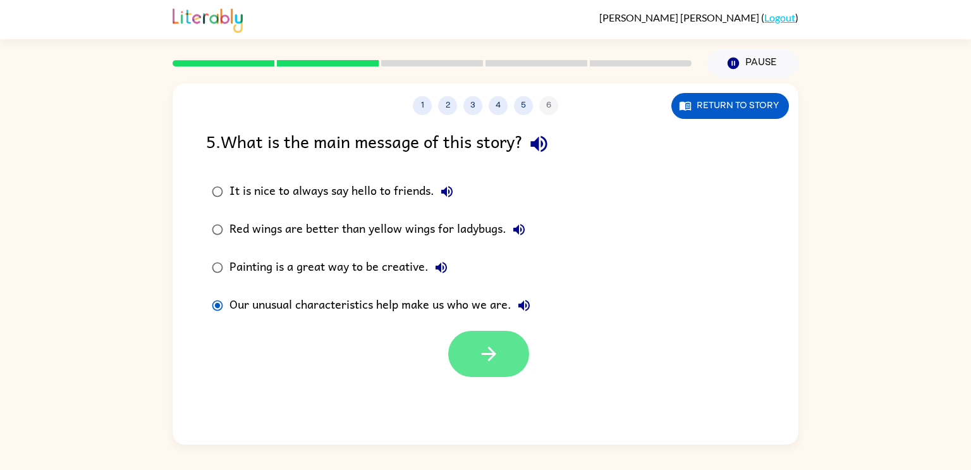
click at [493, 363] on icon "button" at bounding box center [489, 354] width 22 height 22
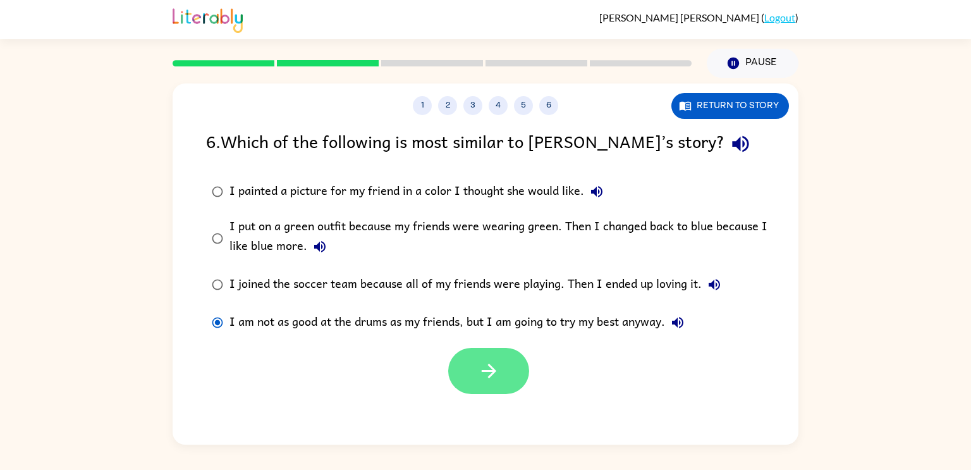
click at [501, 372] on button "button" at bounding box center [488, 371] width 81 height 46
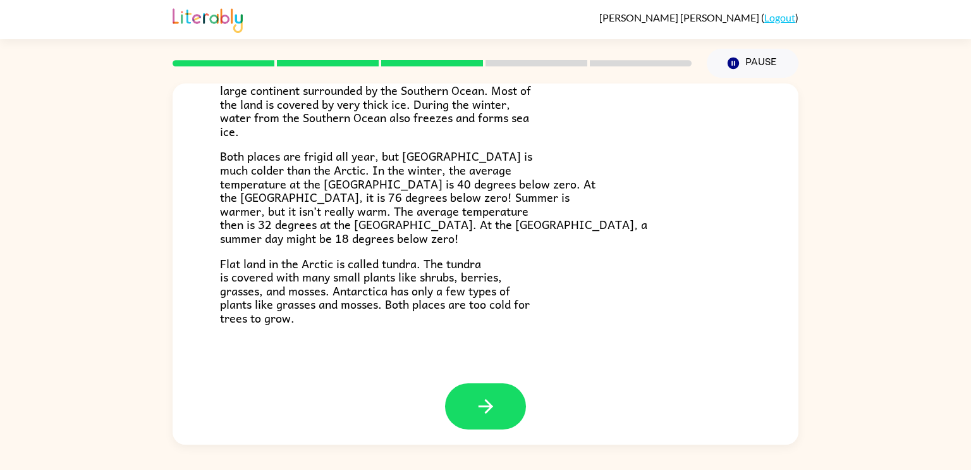
scroll to position [267, 0]
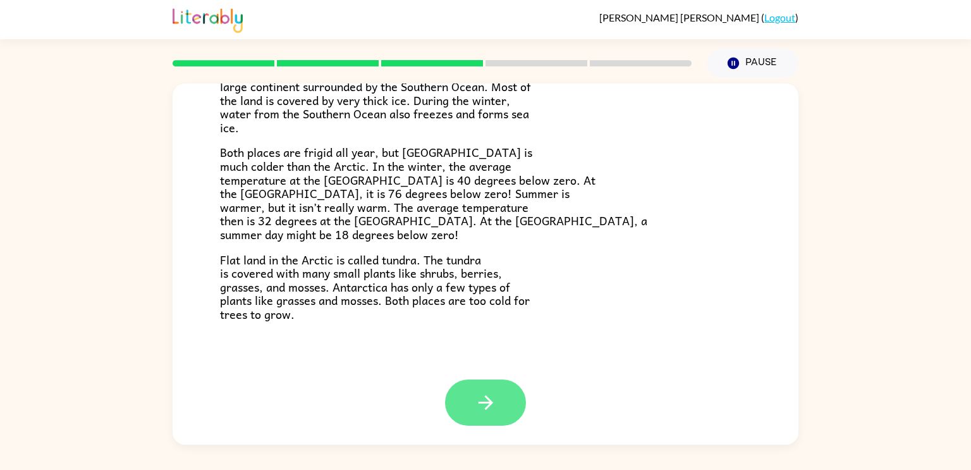
click at [494, 415] on button "button" at bounding box center [485, 402] width 81 height 46
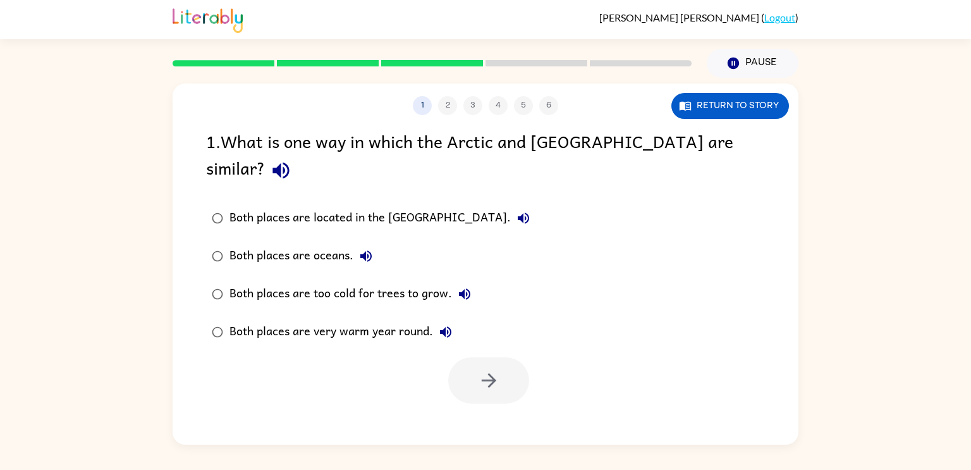
scroll to position [0, 0]
click at [744, 105] on button "Return to story" at bounding box center [730, 106] width 118 height 26
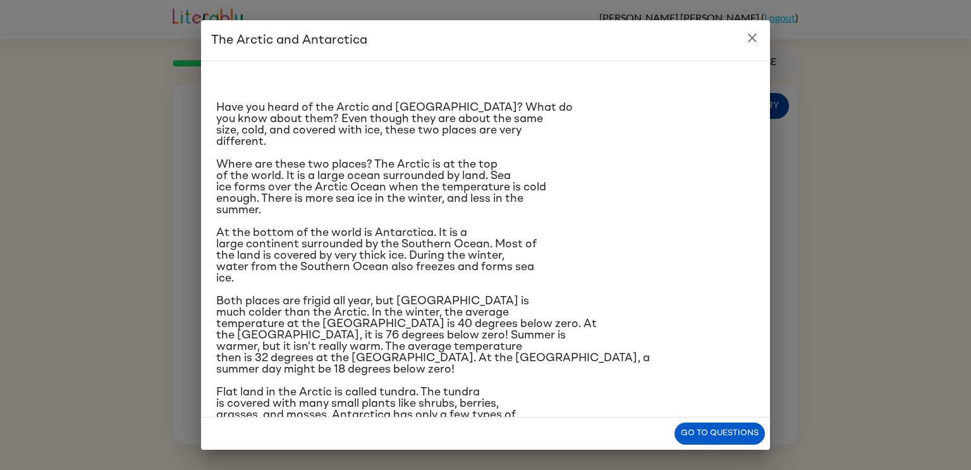
scroll to position [40, 0]
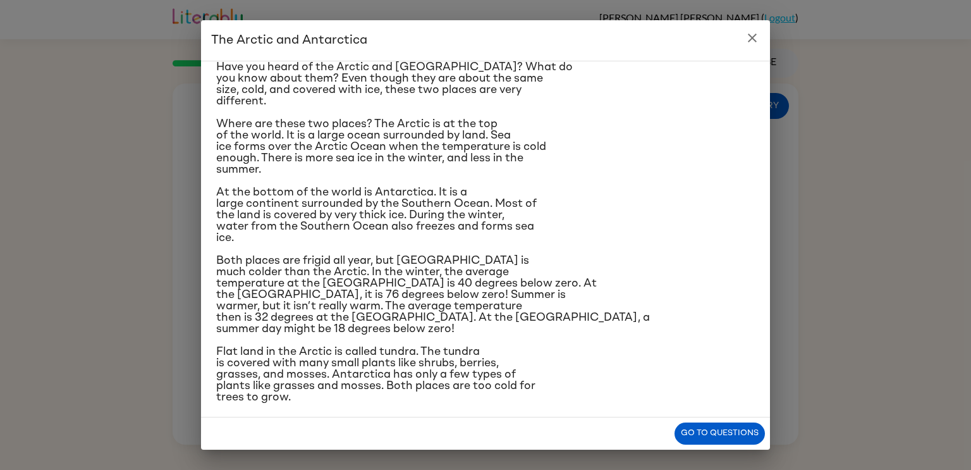
click at [753, 46] on button "close" at bounding box center [751, 37] width 25 height 25
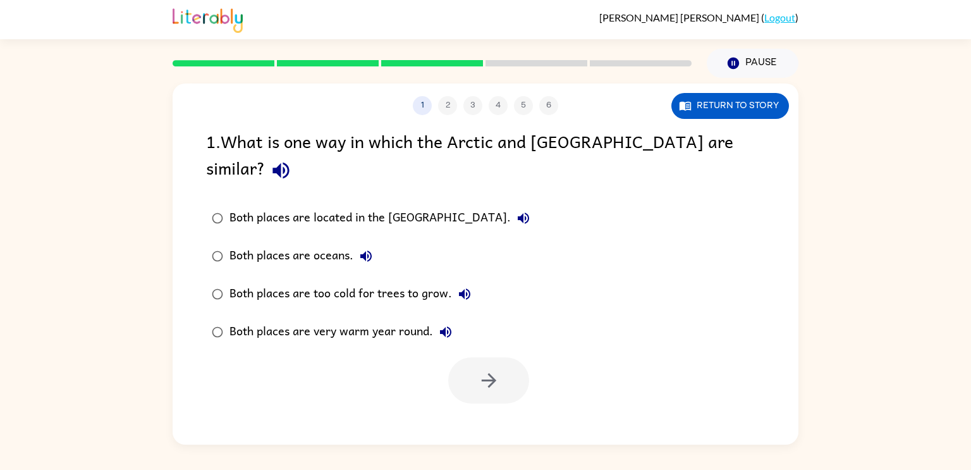
click at [736, 130] on div "1 . What is one way in which the Arctic and [GEOGRAPHIC_DATA] are similar?" at bounding box center [485, 157] width 559 height 59
click at [741, 109] on button "Return to story" at bounding box center [730, 106] width 118 height 26
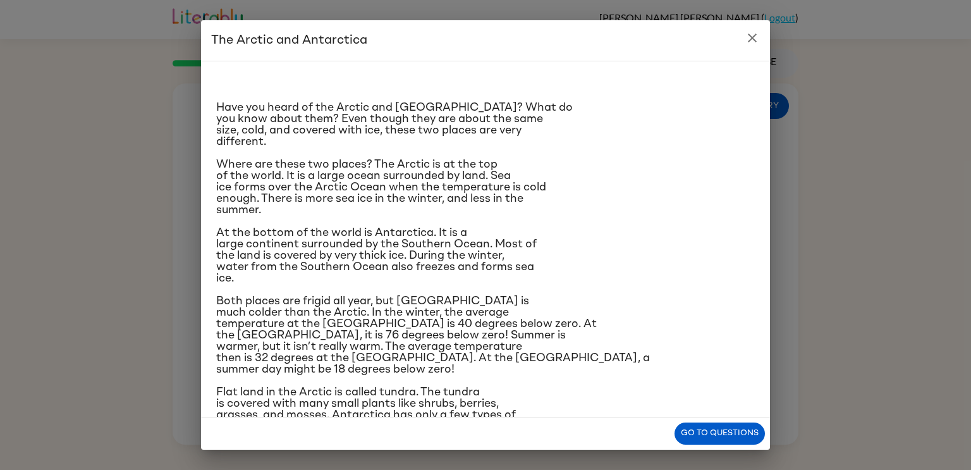
click at [748, 39] on icon "close" at bounding box center [751, 37] width 15 height 15
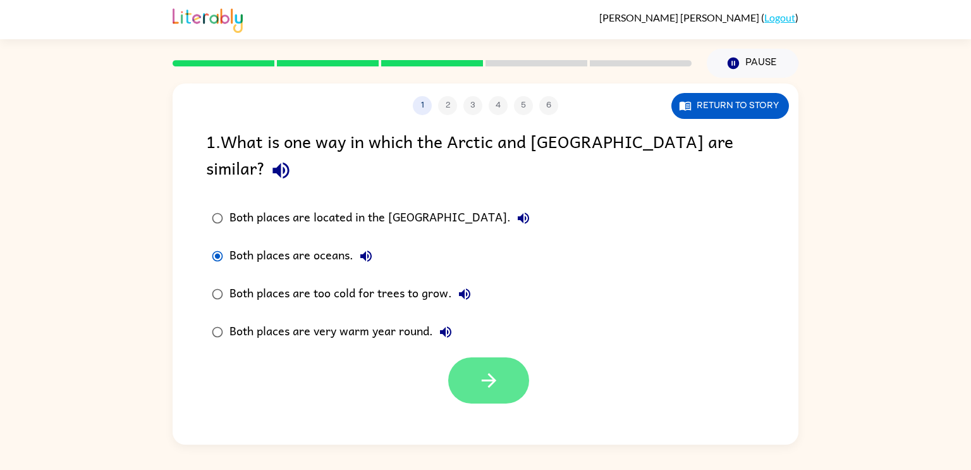
click at [491, 373] on icon "button" at bounding box center [488, 380] width 15 height 15
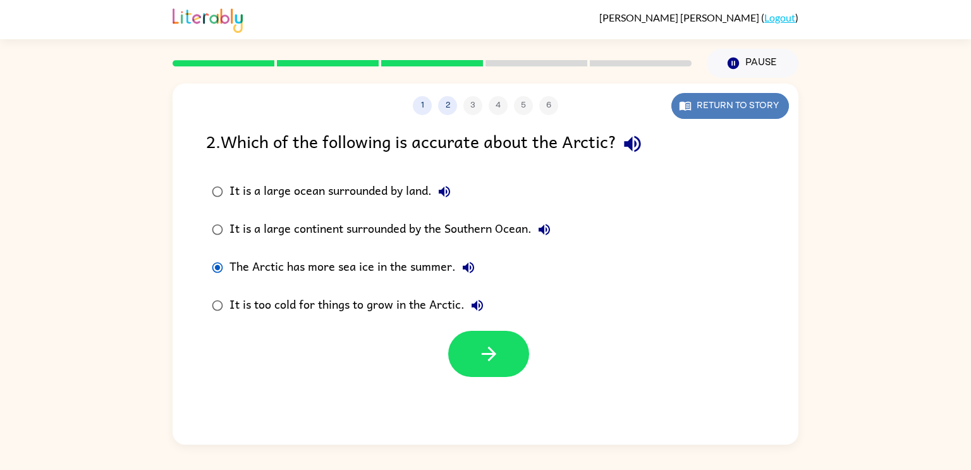
click at [715, 112] on button "Return to story" at bounding box center [730, 106] width 118 height 26
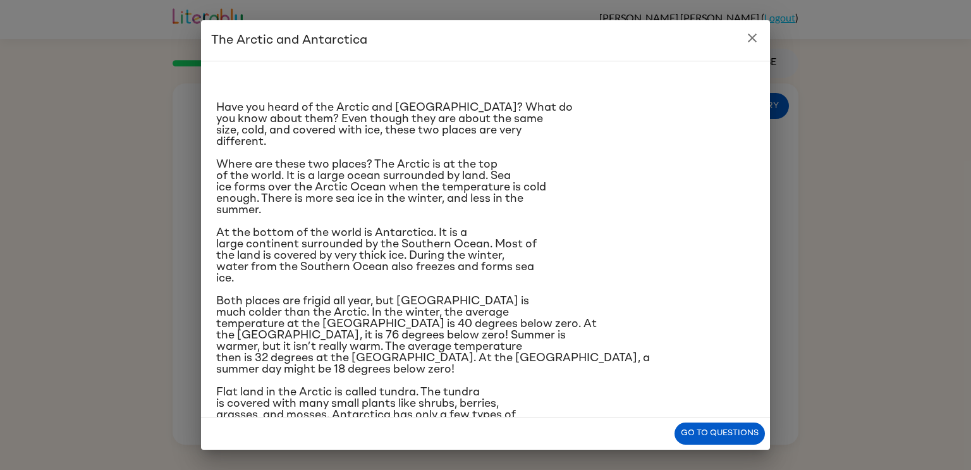
click at [753, 37] on icon "close" at bounding box center [752, 37] width 9 height 9
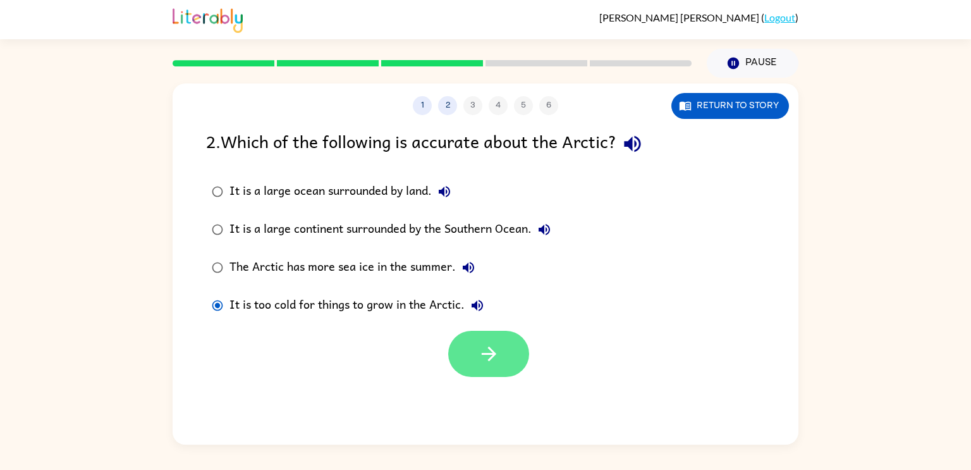
click at [488, 351] on icon "button" at bounding box center [489, 354] width 22 height 22
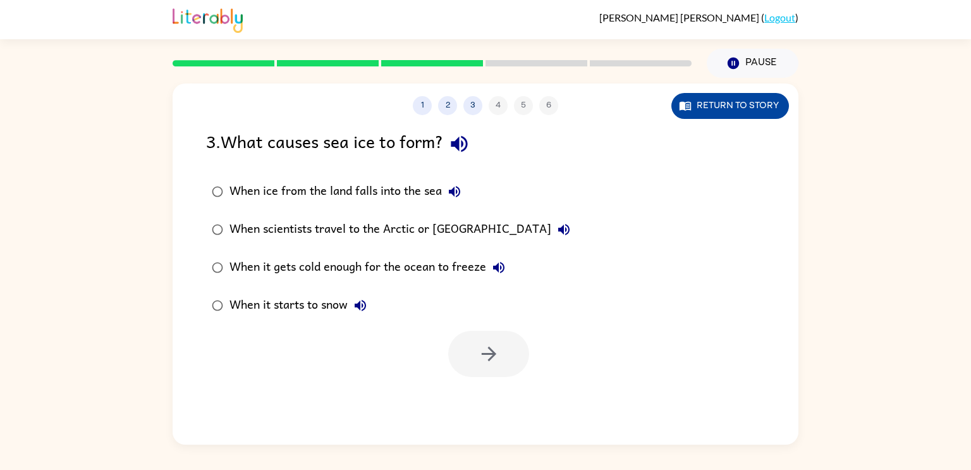
click at [756, 102] on button "Return to story" at bounding box center [730, 106] width 118 height 26
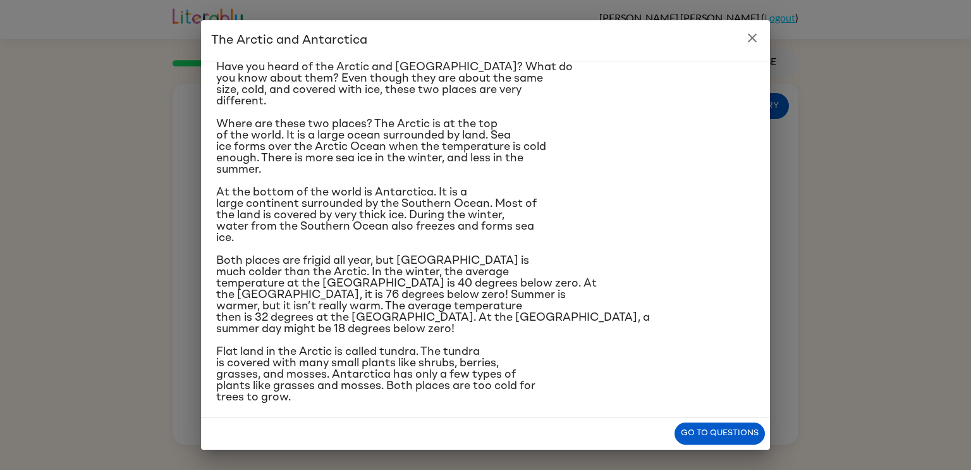
click at [762, 33] on button "close" at bounding box center [751, 37] width 25 height 25
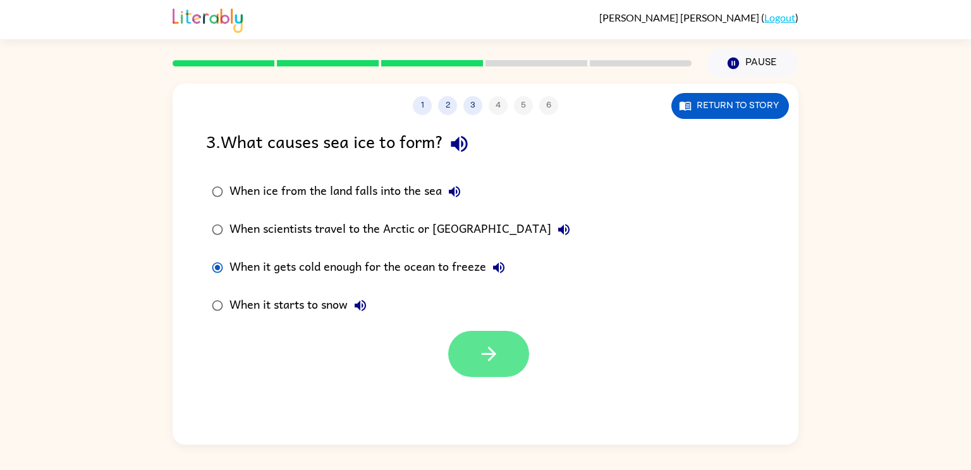
click at [507, 354] on button "button" at bounding box center [488, 354] width 81 height 46
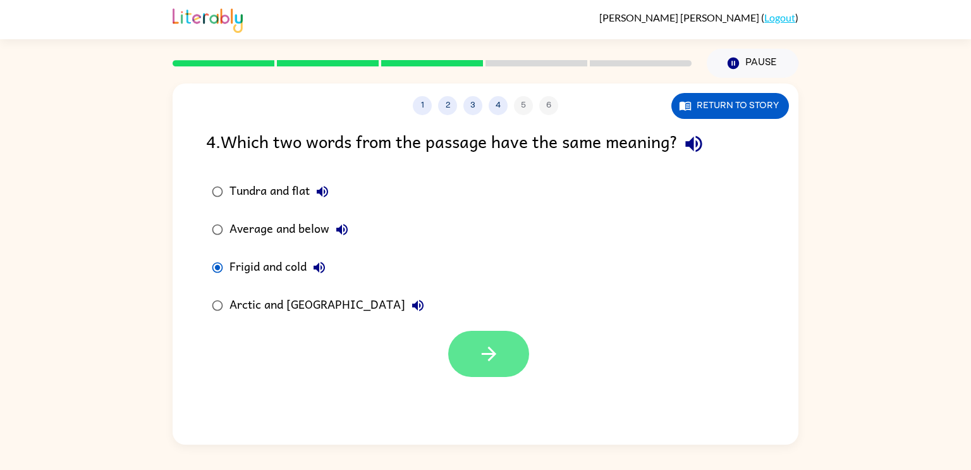
click at [495, 362] on icon "button" at bounding box center [489, 354] width 22 height 22
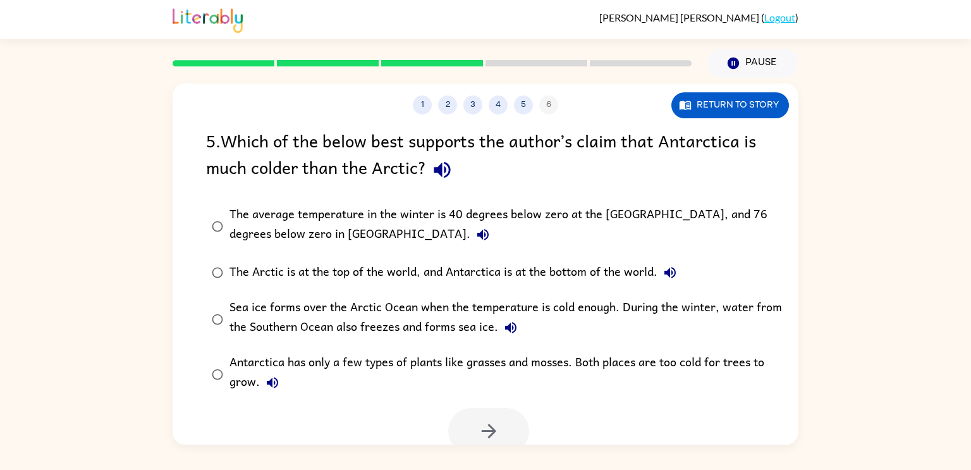
scroll to position [0, 0]
click at [751, 109] on button "Return to story" at bounding box center [730, 106] width 118 height 26
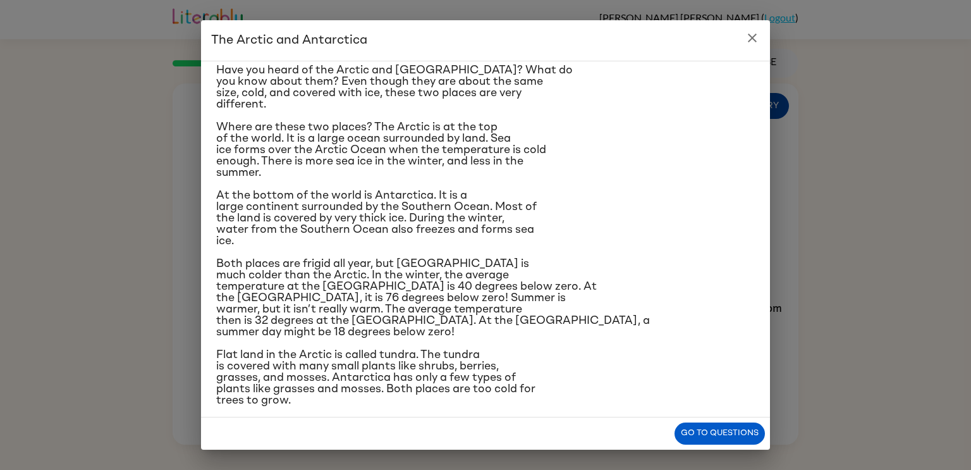
scroll to position [40, 0]
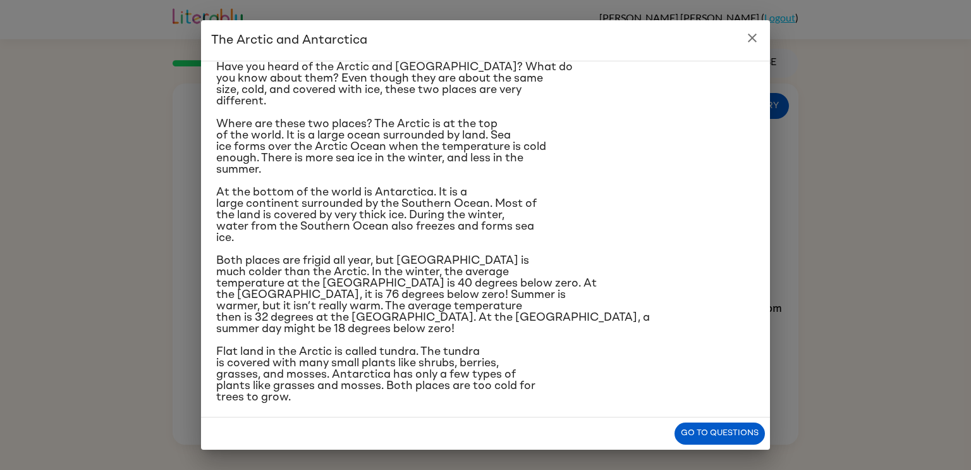
click at [751, 47] on button "close" at bounding box center [751, 37] width 25 height 25
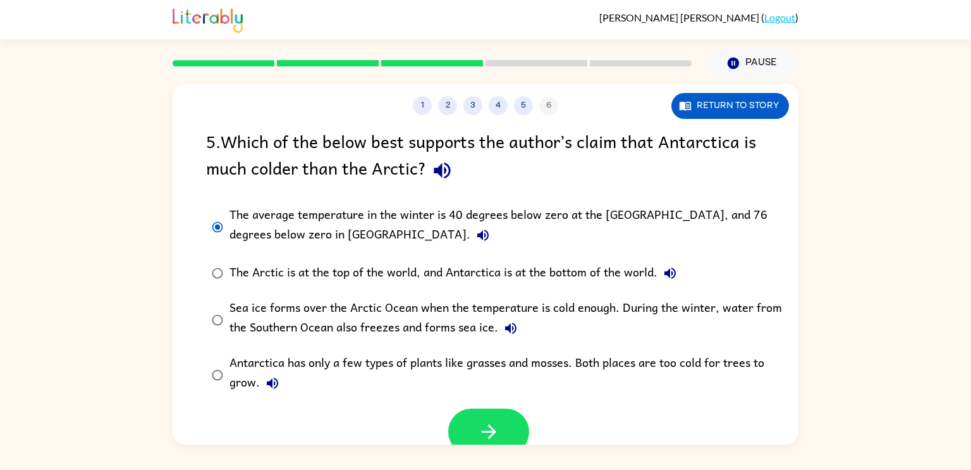
scroll to position [10, 0]
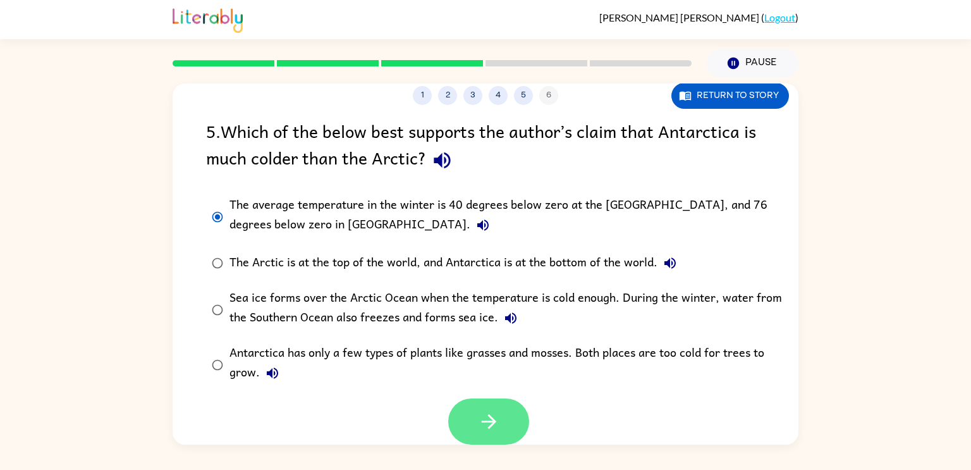
click at [482, 418] on icon "button" at bounding box center [489, 421] width 22 height 22
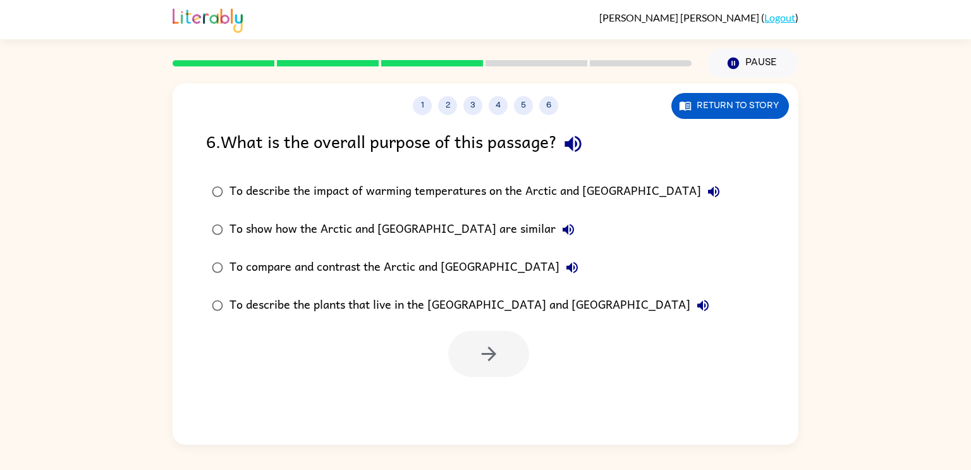
scroll to position [0, 0]
click at [458, 368] on button "button" at bounding box center [488, 354] width 81 height 46
click at [513, 340] on div at bounding box center [488, 354] width 81 height 46
click at [513, 341] on div at bounding box center [488, 354] width 81 height 46
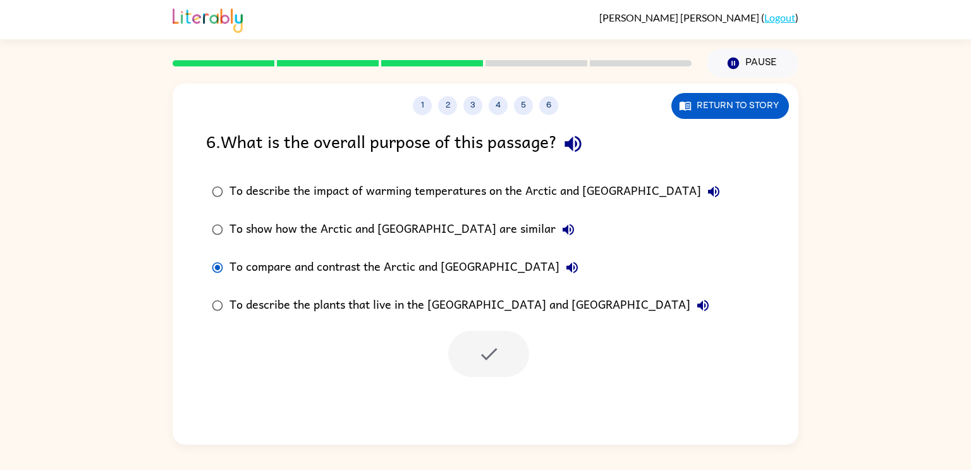
click at [513, 341] on div at bounding box center [488, 354] width 81 height 46
click at [488, 348] on div at bounding box center [488, 354] width 81 height 46
click at [242, 241] on div "To show how the Arctic and [GEOGRAPHIC_DATA] are similar" at bounding box center [404, 229] width 351 height 25
click at [235, 260] on div "To compare and contrast the Arctic and [GEOGRAPHIC_DATA]" at bounding box center [406, 267] width 355 height 25
click at [492, 377] on div at bounding box center [488, 354] width 81 height 46
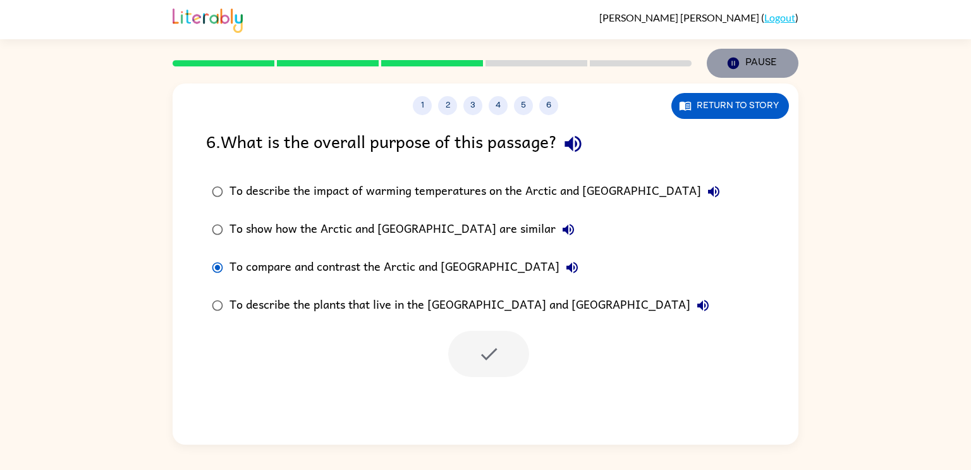
click at [733, 73] on button "Pause Pause" at bounding box center [753, 63] width 92 height 29
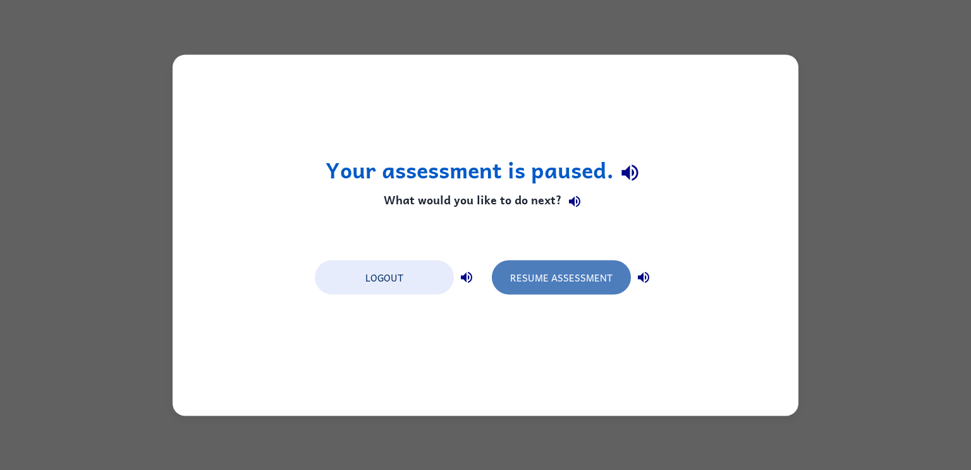
click at [556, 275] on button "Resume Assessment" at bounding box center [561, 277] width 139 height 34
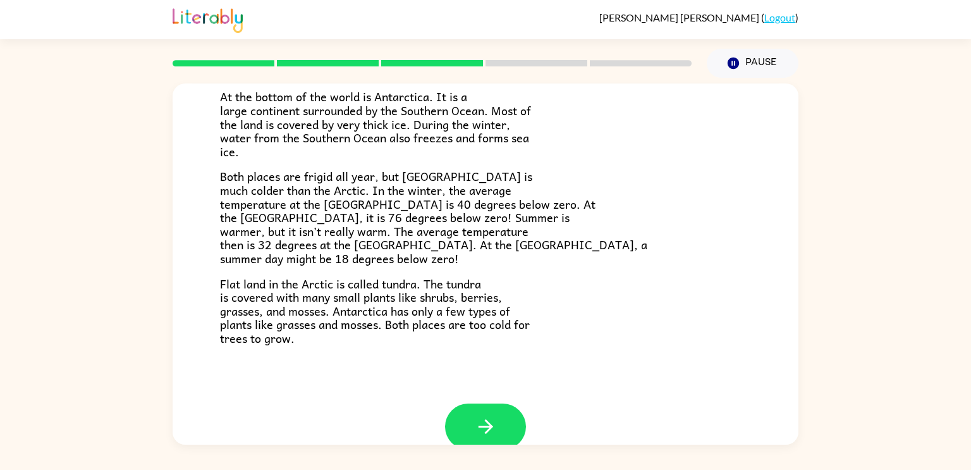
scroll to position [243, 0]
click at [515, 431] on button "button" at bounding box center [485, 426] width 81 height 46
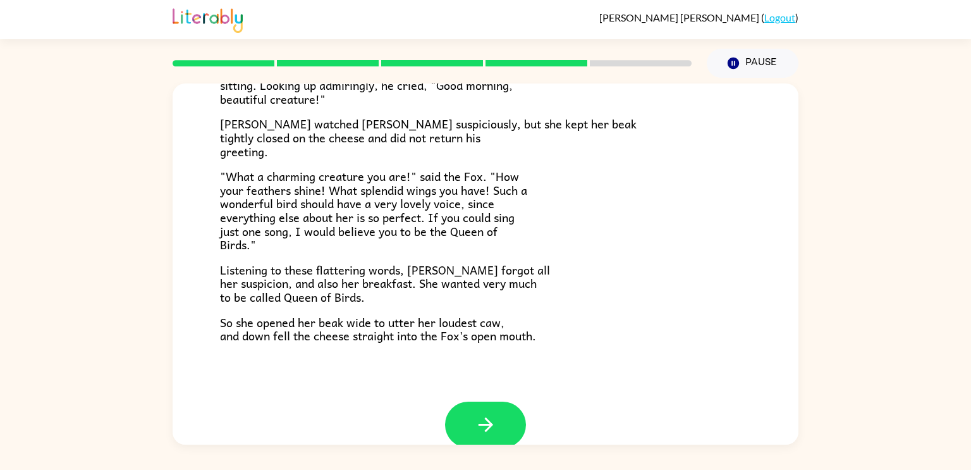
scroll to position [226, 0]
click at [519, 430] on button "button" at bounding box center [485, 425] width 81 height 46
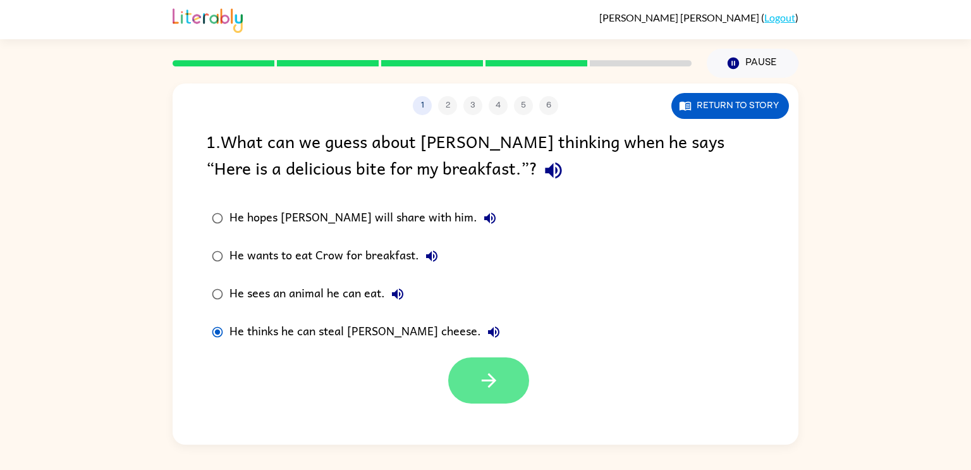
click at [491, 385] on icon "button" at bounding box center [488, 380] width 15 height 15
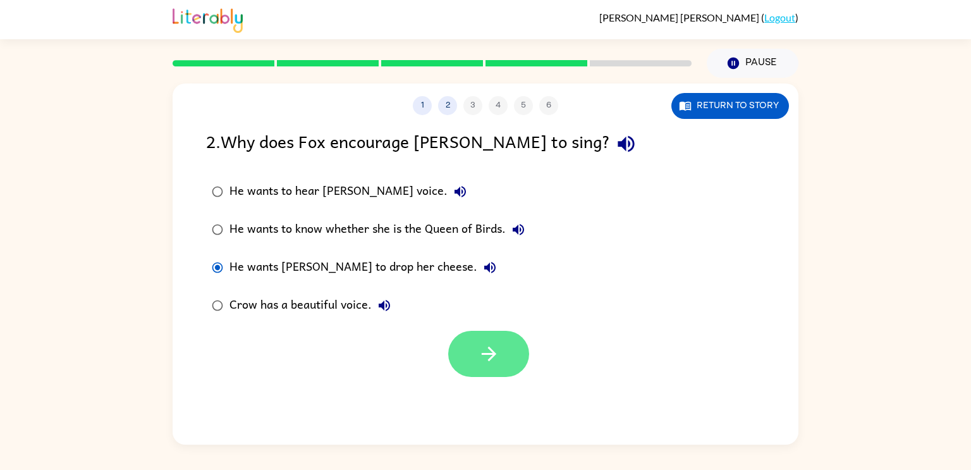
click at [507, 356] on button "button" at bounding box center [488, 354] width 81 height 46
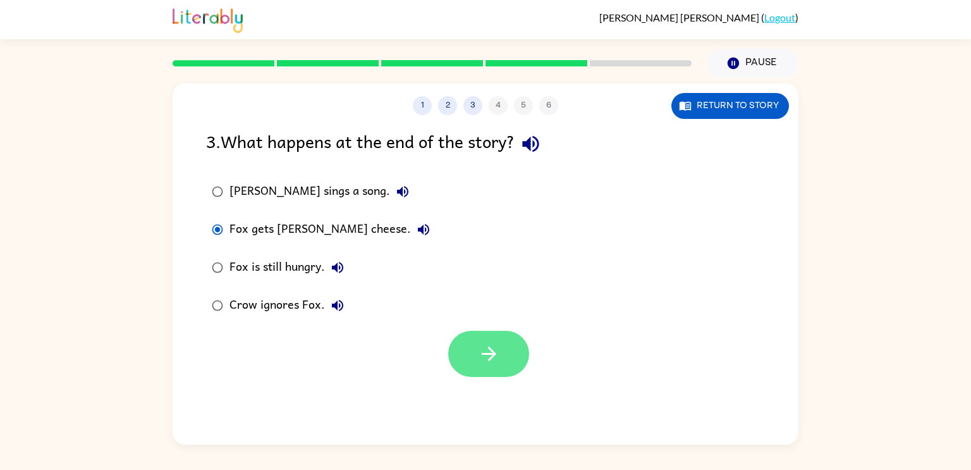
click at [490, 374] on button "button" at bounding box center [488, 354] width 81 height 46
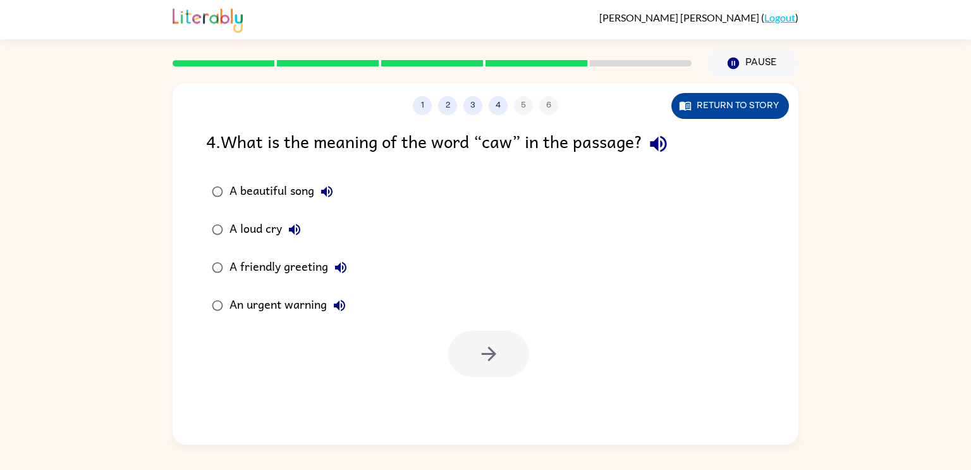
click at [749, 116] on button "Return to story" at bounding box center [730, 106] width 118 height 26
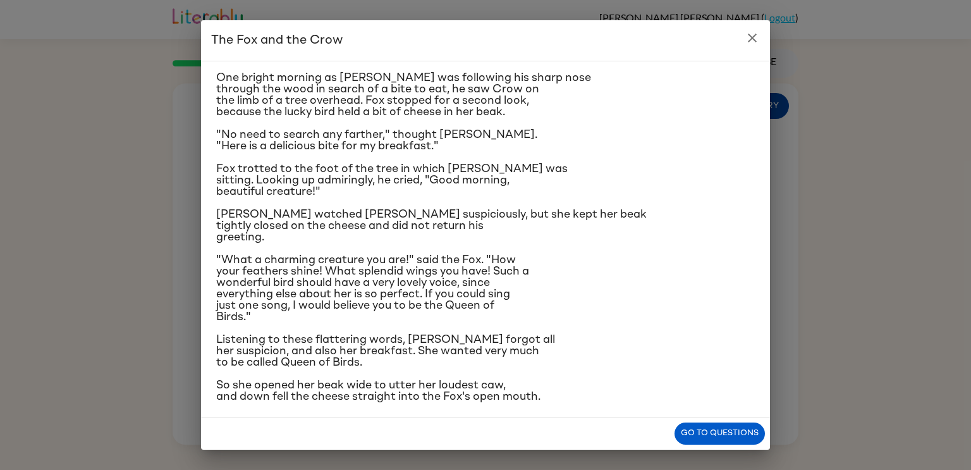
scroll to position [30, 0]
click at [751, 435] on button "Go to questions" at bounding box center [719, 433] width 90 height 22
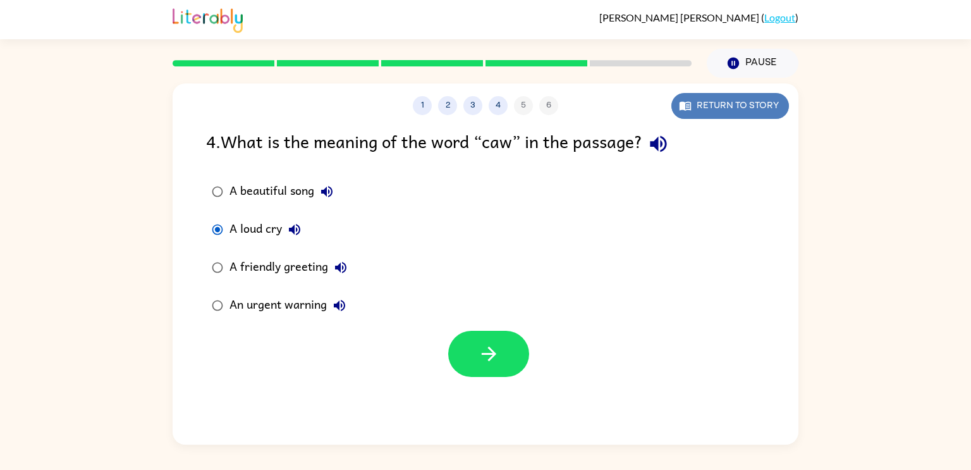
click at [729, 100] on button "Return to story" at bounding box center [730, 106] width 118 height 26
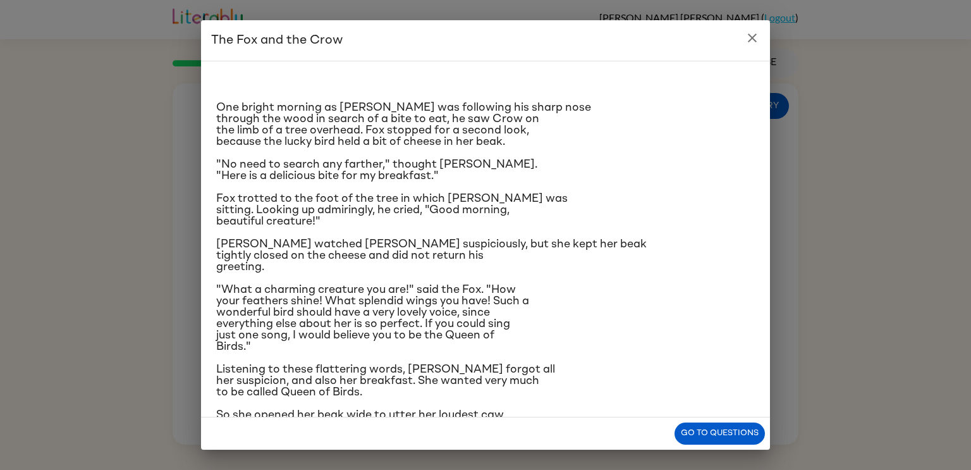
click at [756, 37] on icon "close" at bounding box center [751, 37] width 15 height 15
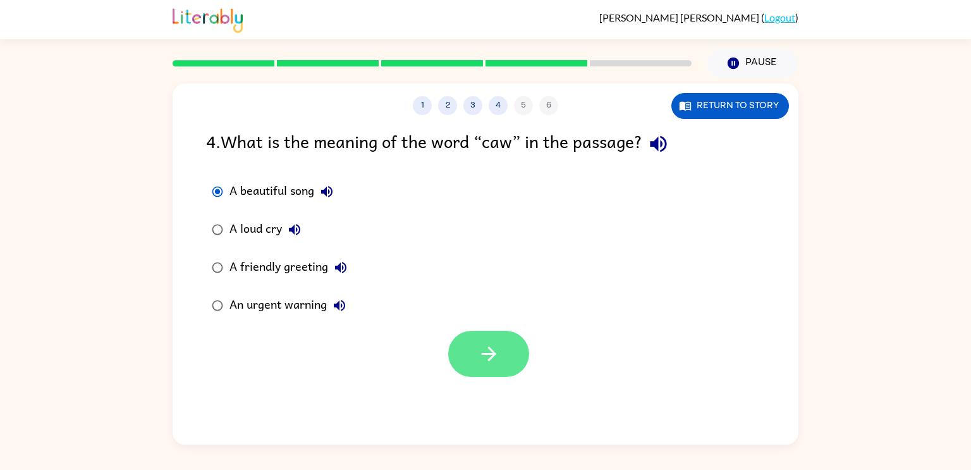
click at [476, 351] on button "button" at bounding box center [488, 354] width 81 height 46
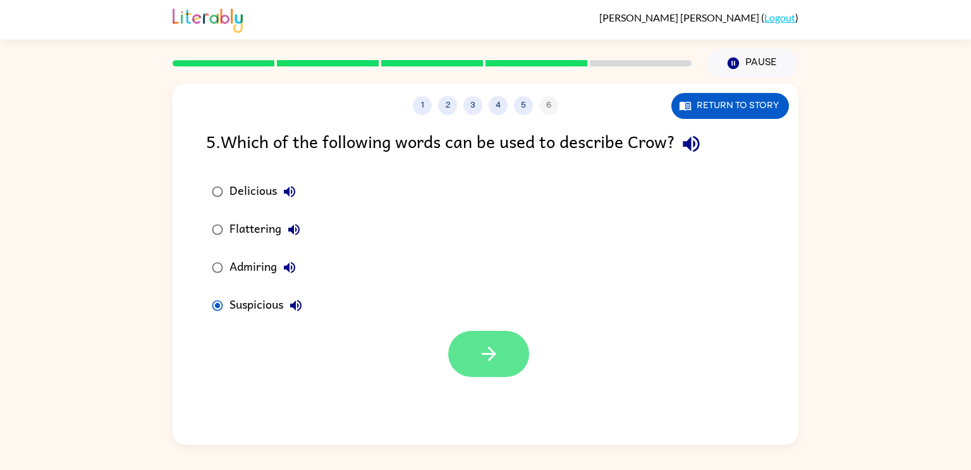
click at [490, 347] on icon "button" at bounding box center [489, 354] width 22 height 22
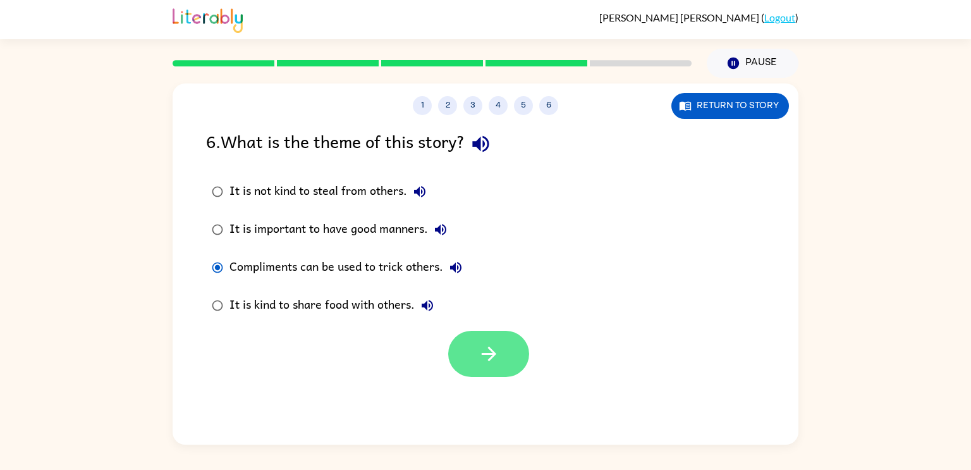
click at [513, 367] on button "button" at bounding box center [488, 354] width 81 height 46
